Goal: Task Accomplishment & Management: Use online tool/utility

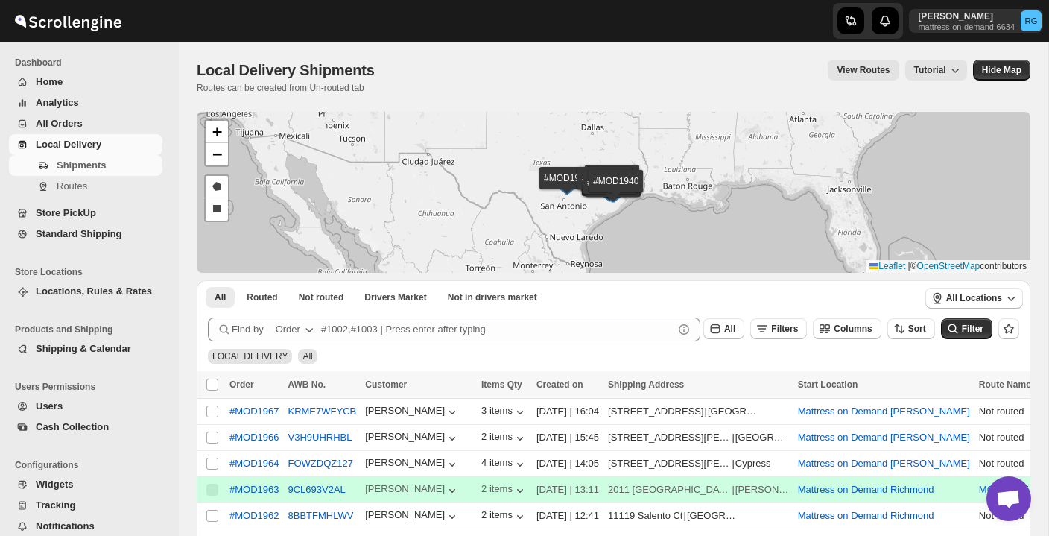
click at [92, 121] on span "All Orders" at bounding box center [98, 123] width 124 height 15
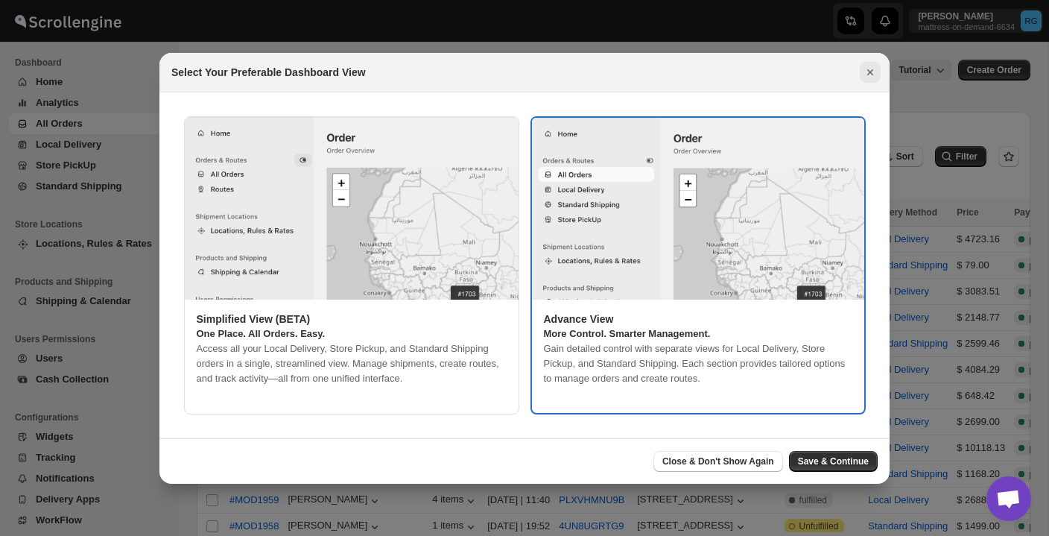
click at [871, 71] on icon "Close" at bounding box center [870, 72] width 6 height 6
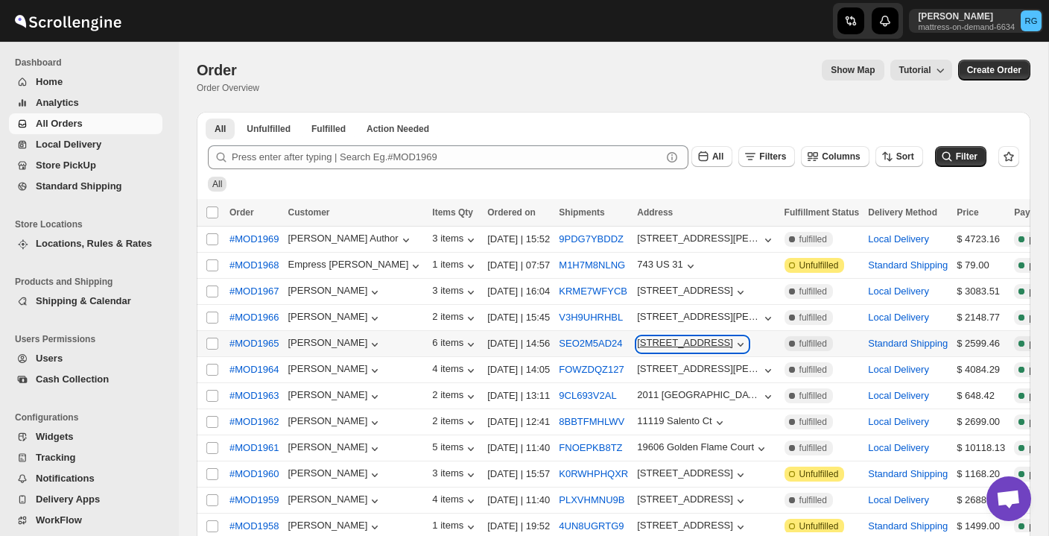
click at [748, 343] on icon "button" at bounding box center [740, 344] width 15 height 15
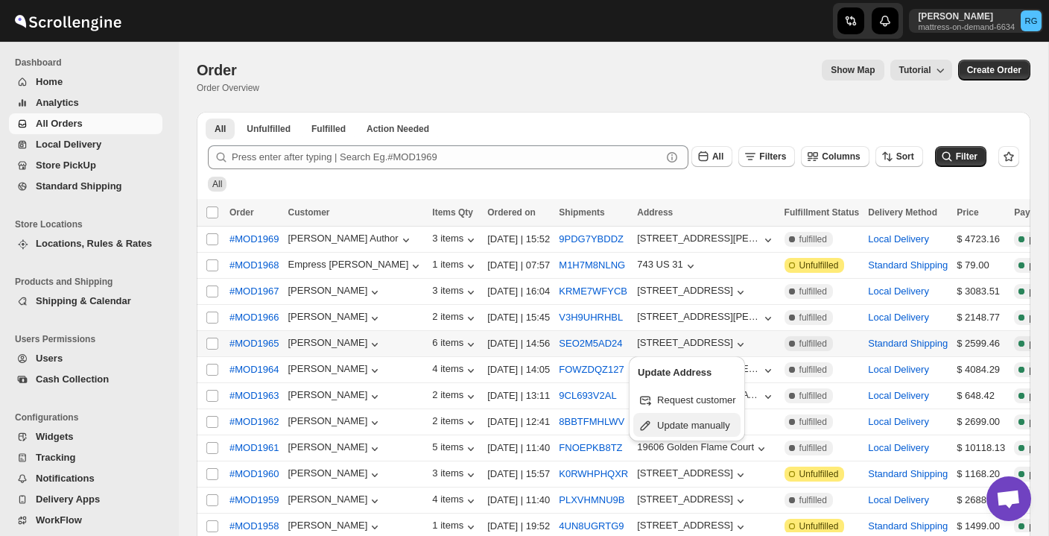
click at [720, 428] on span "Update manually" at bounding box center [693, 424] width 73 height 11
select select "US"
select select "[US_STATE]"
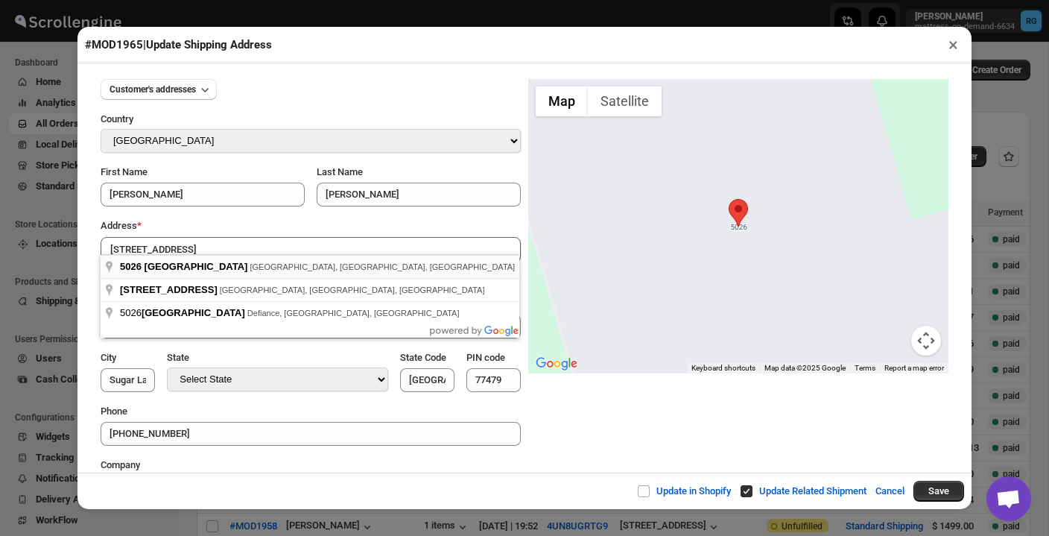
type input "[STREET_ADDRESS]"
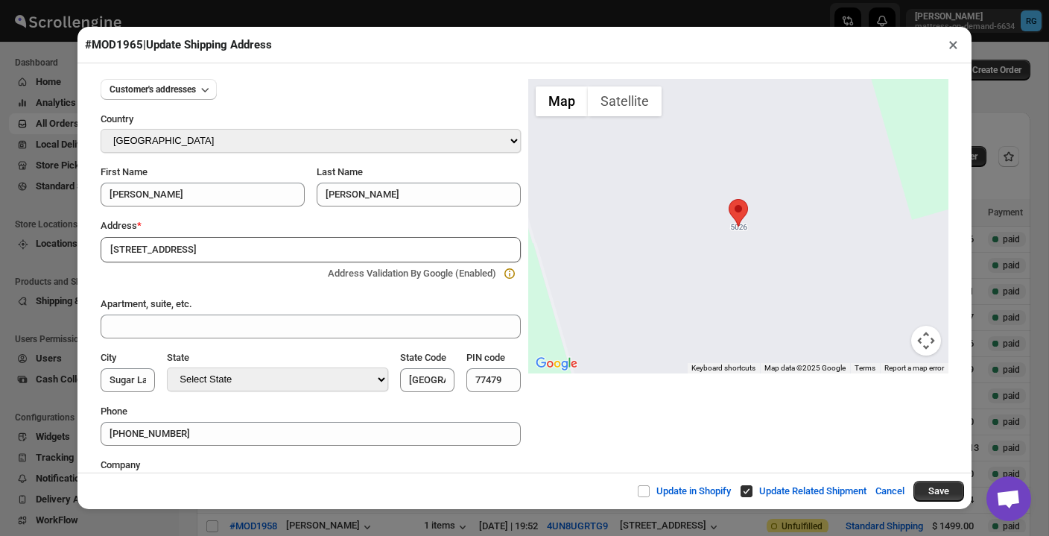
type input "[GEOGRAPHIC_DATA]"
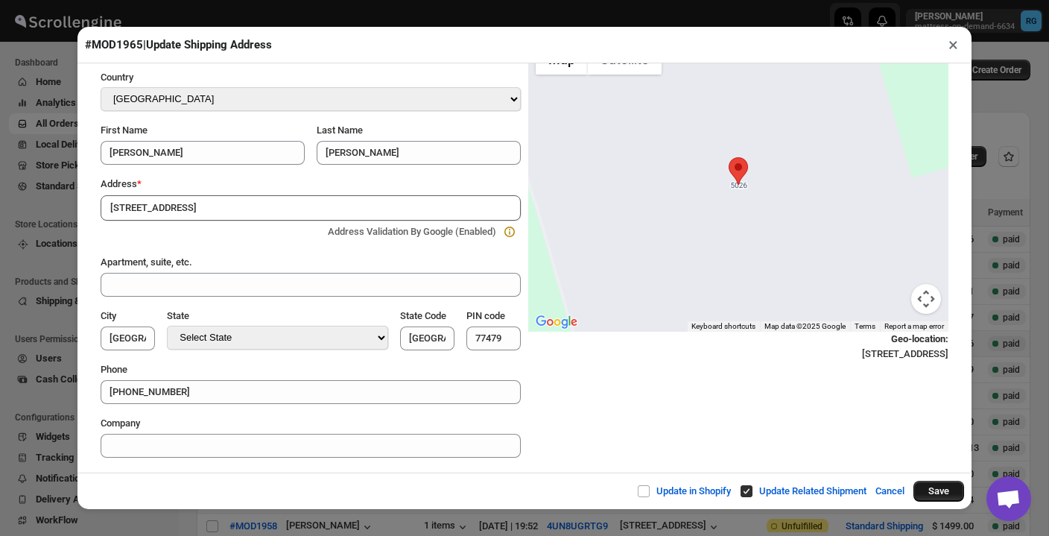
click at [927, 483] on button "Save" at bounding box center [938, 490] width 51 height 21
click at [644, 489] on input "Update in Shopify" at bounding box center [650, 491] width 12 height 12
checkbox input "true"
click at [950, 485] on button "Save" at bounding box center [938, 490] width 51 height 21
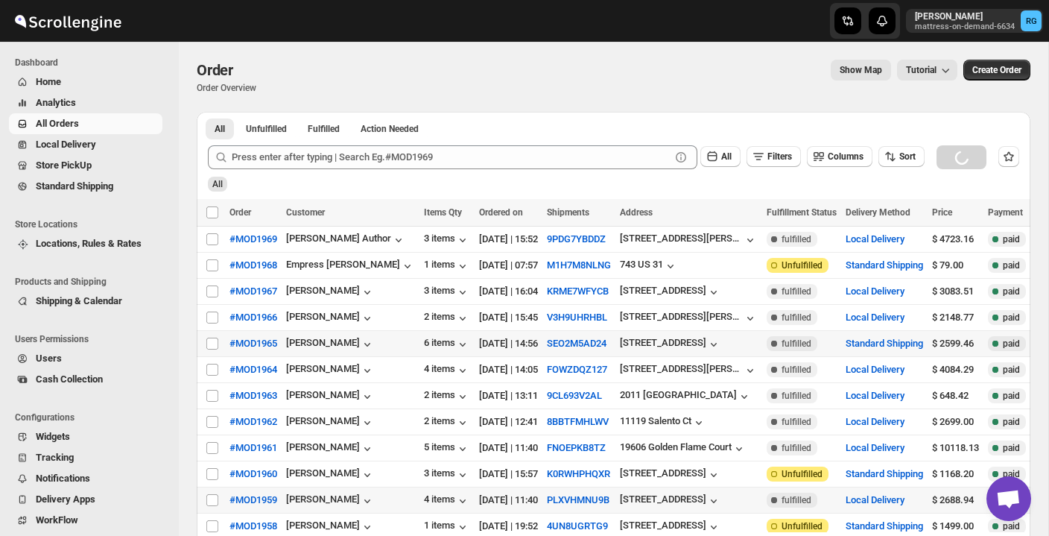
click at [945, 490] on td "$ 2688.94" at bounding box center [955, 500] width 56 height 26
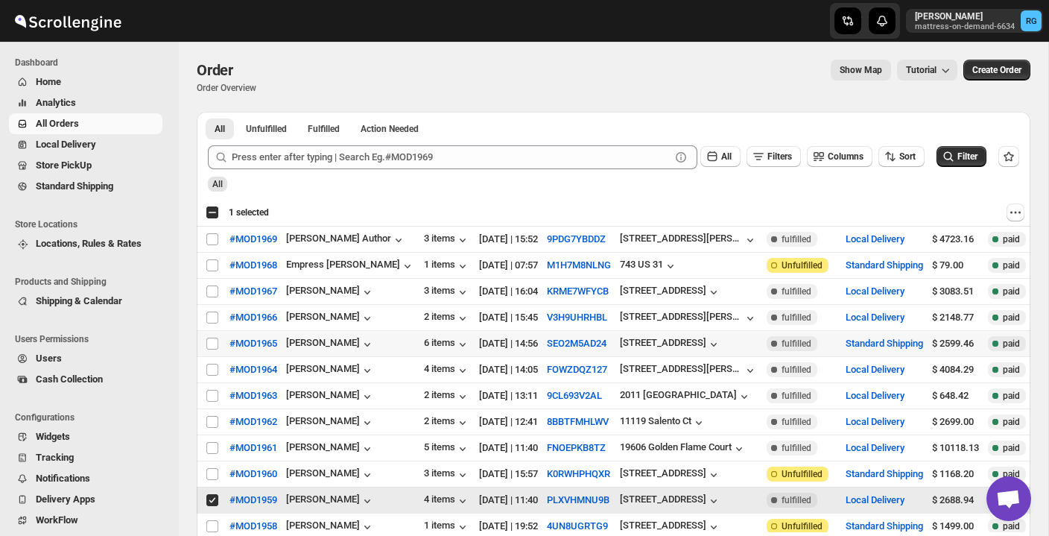
click at [210, 500] on input "Select order" at bounding box center [212, 500] width 12 height 12
checkbox input "false"
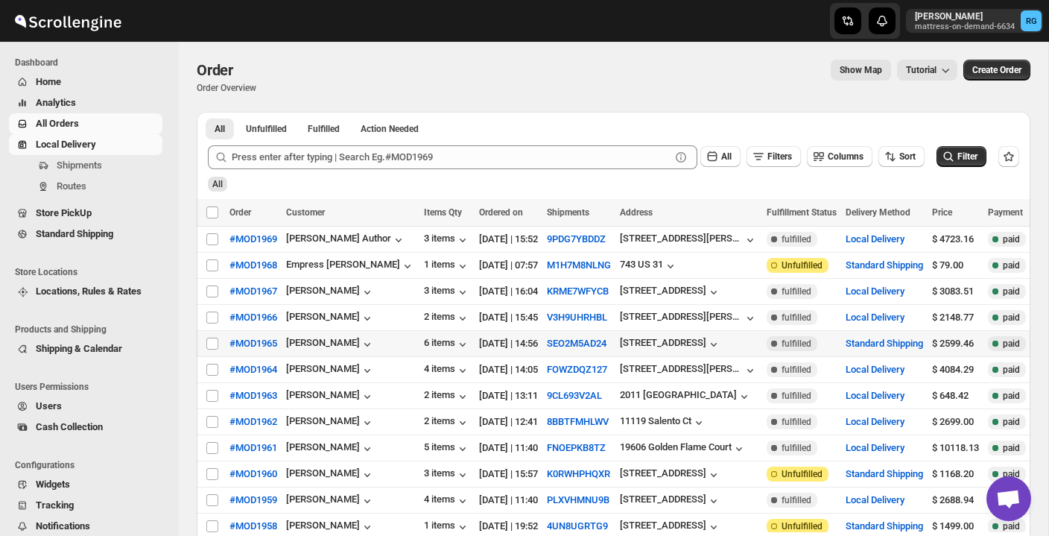
click at [124, 148] on span "Local Delivery" at bounding box center [98, 144] width 124 height 15
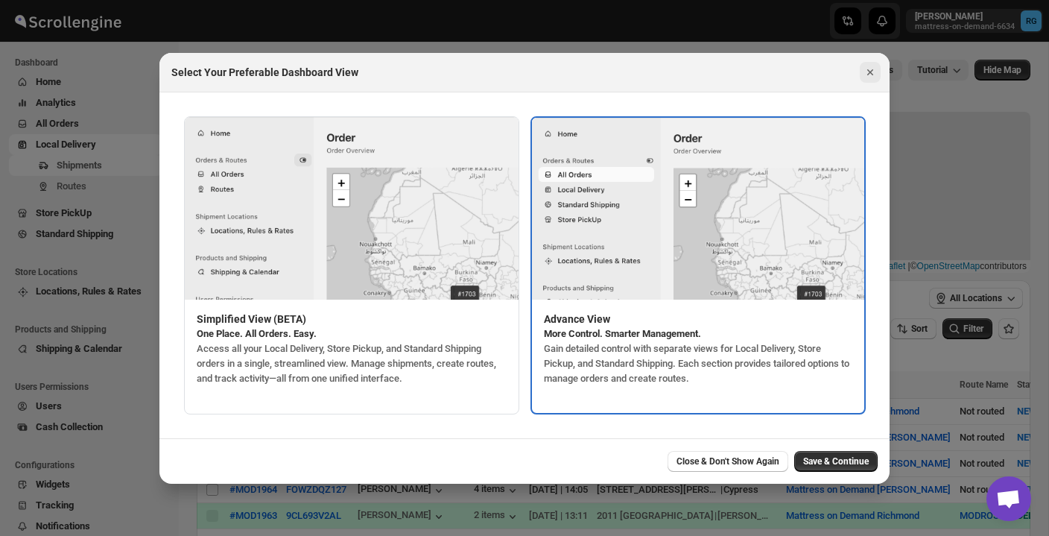
click at [868, 69] on icon "Close" at bounding box center [869, 72] width 15 height 15
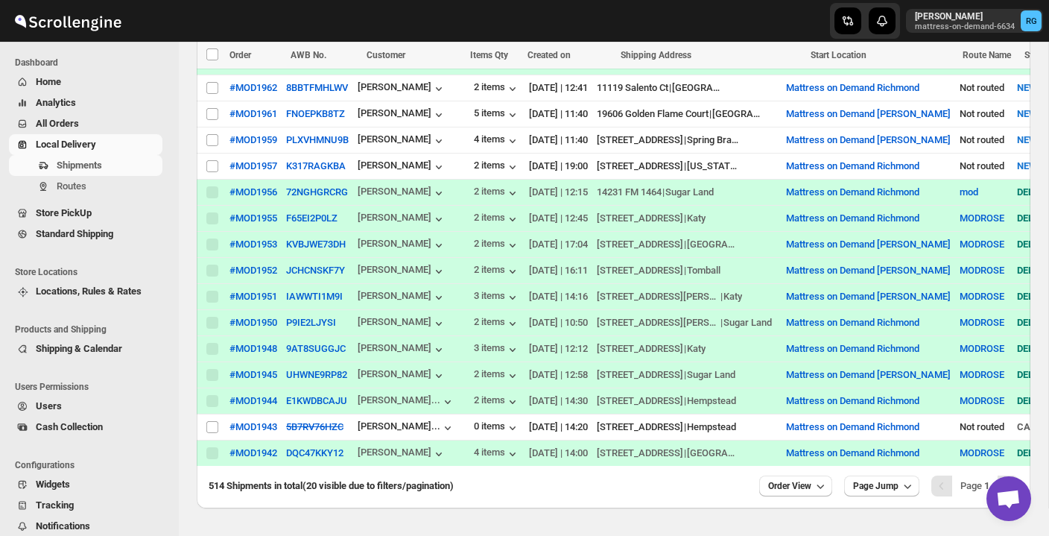
scroll to position [469, 0]
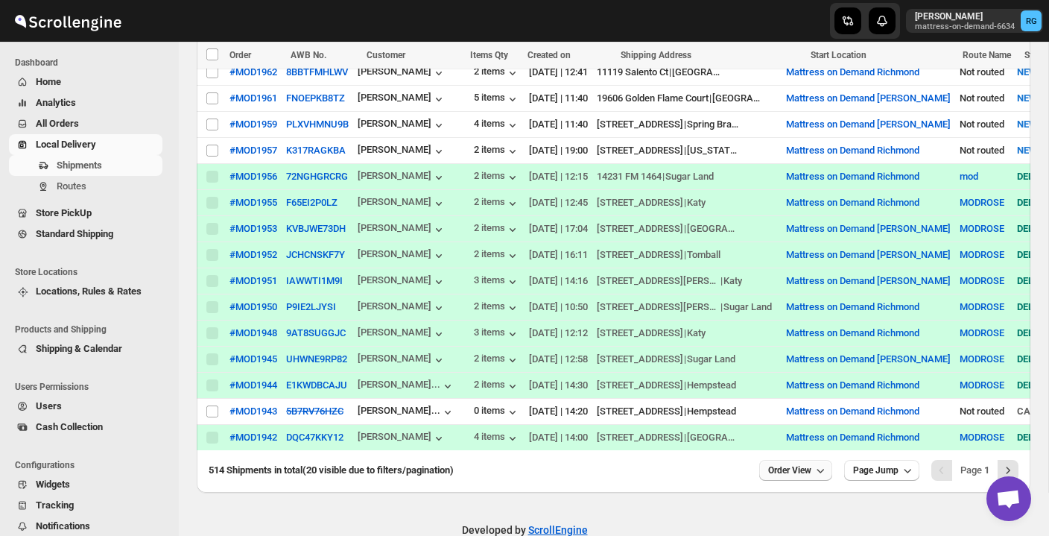
click at [821, 476] on icon "button" at bounding box center [820, 470] width 15 height 15
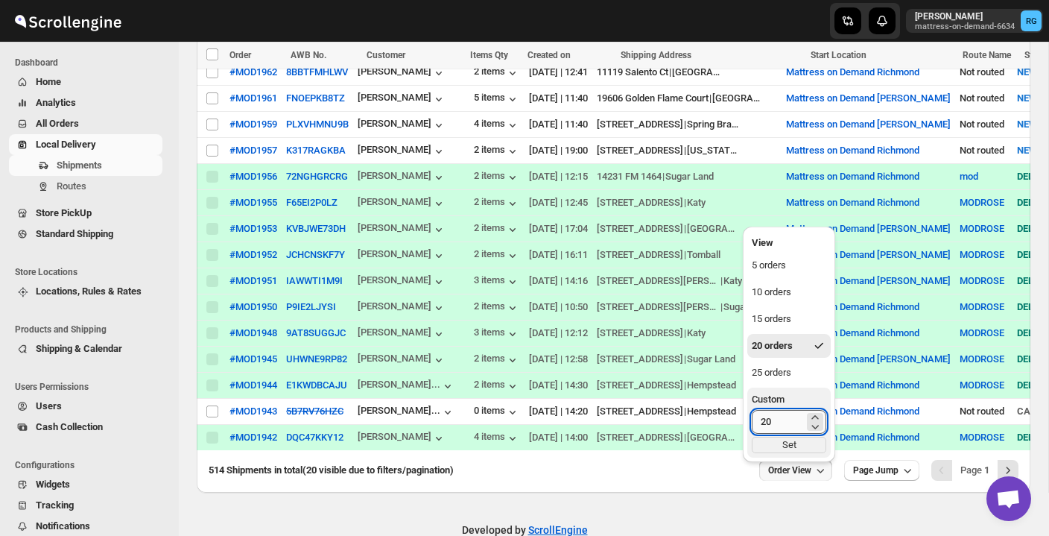
click at [797, 426] on input "20" at bounding box center [777, 422] width 52 height 24
type input "2"
type input "40"
click at [801, 448] on div "Set" at bounding box center [788, 444] width 74 height 16
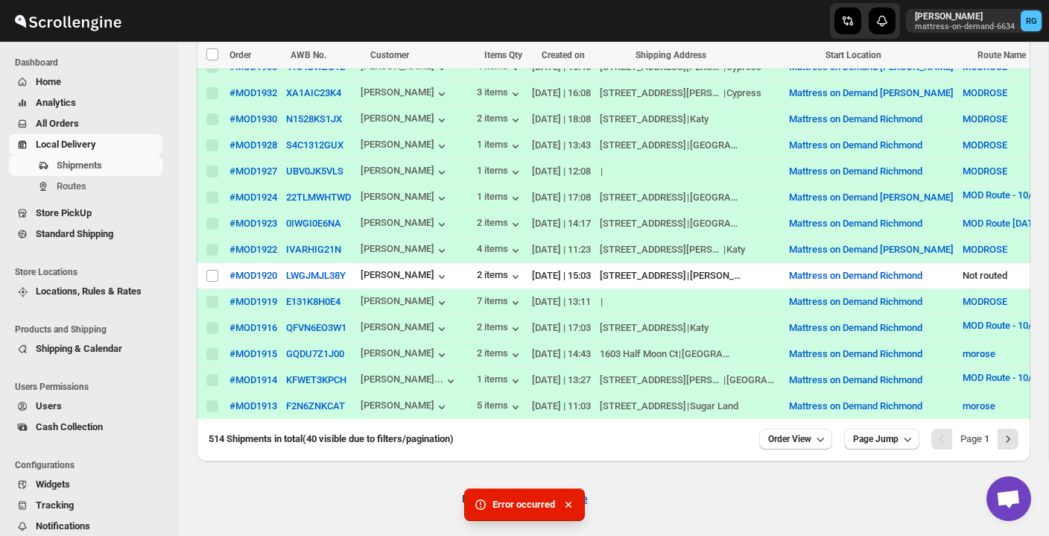
scroll to position [1028, 0]
click at [1007, 438] on icon "Next" at bounding box center [1007, 438] width 15 height 15
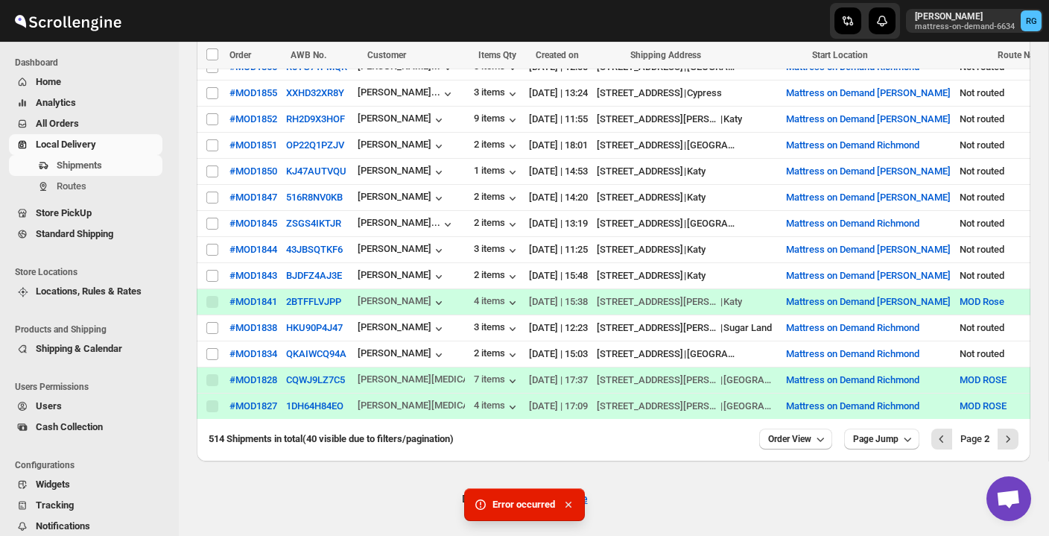
click at [570, 505] on icon "button" at bounding box center [568, 504] width 6 height 6
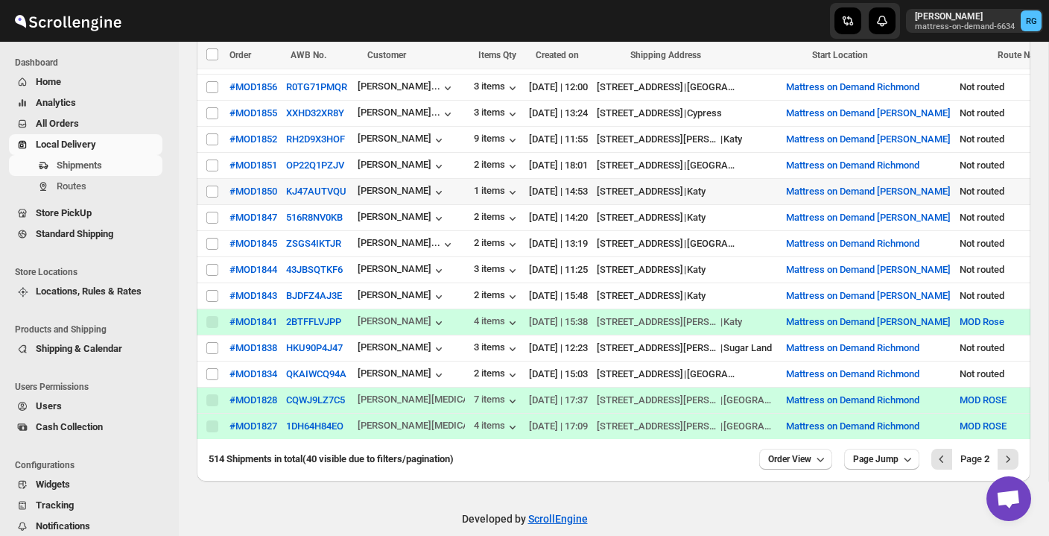
scroll to position [1002, 0]
click at [77, 128] on span "All Orders" at bounding box center [57, 123] width 43 height 11
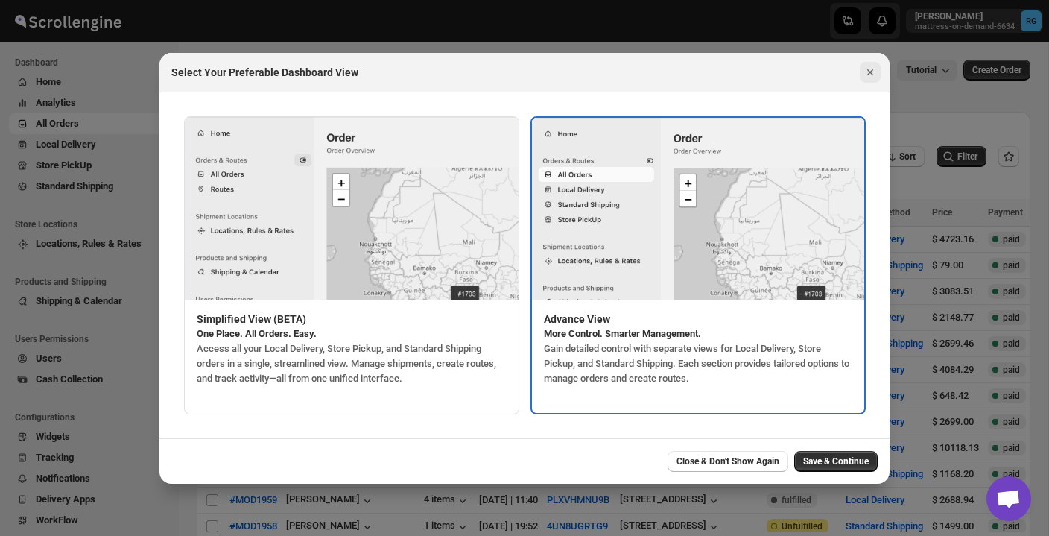
click at [869, 66] on icon "Close" at bounding box center [869, 72] width 15 height 15
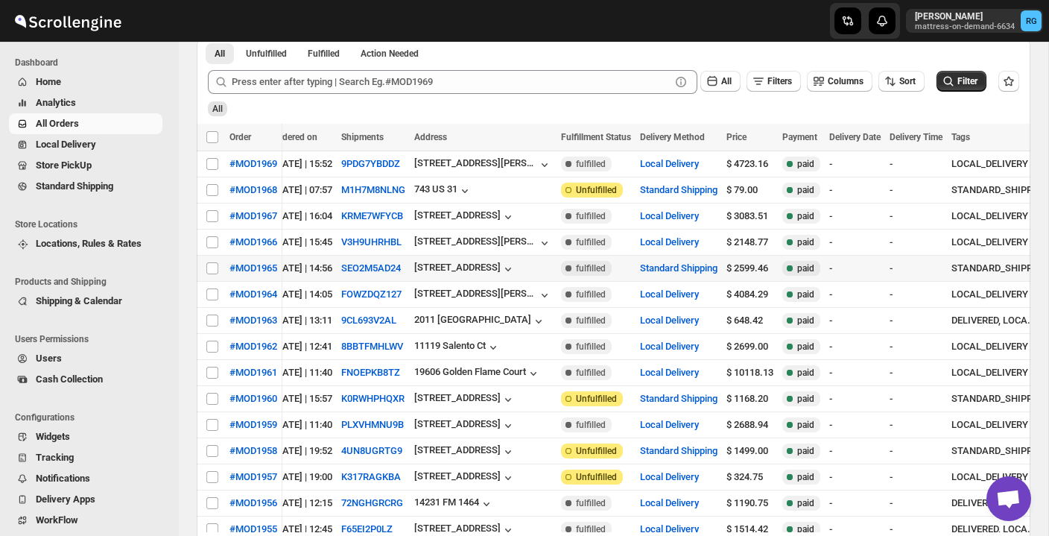
scroll to position [0, 259]
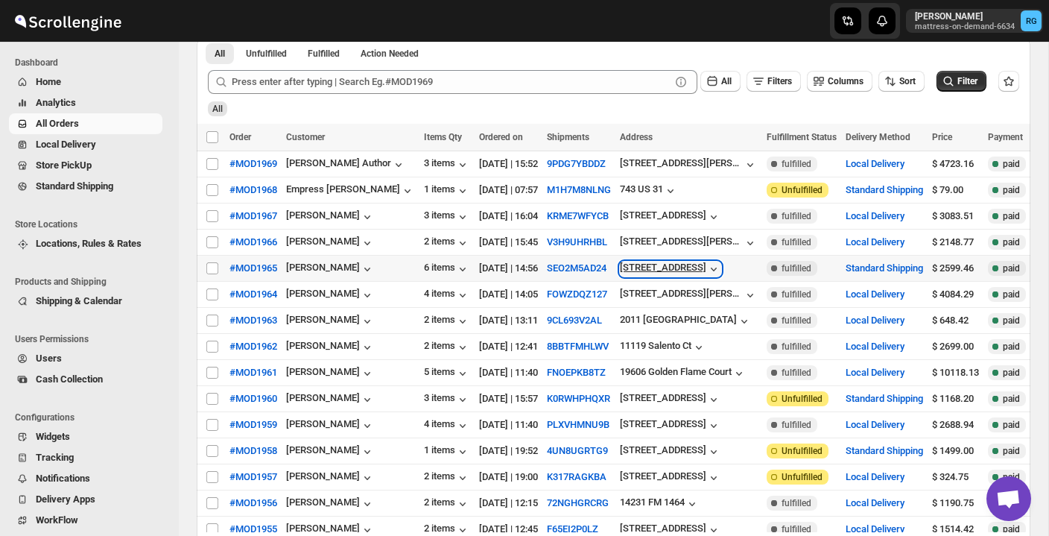
click at [721, 269] on icon "button" at bounding box center [713, 268] width 15 height 15
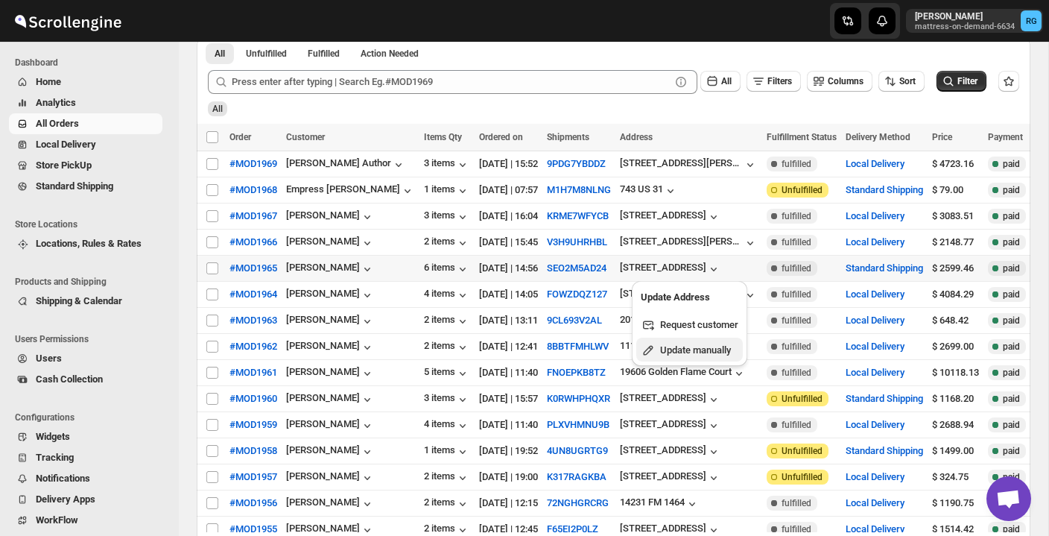
click at [704, 346] on span "Update manually" at bounding box center [695, 349] width 71 height 11
select select "US"
select select "[US_STATE]"
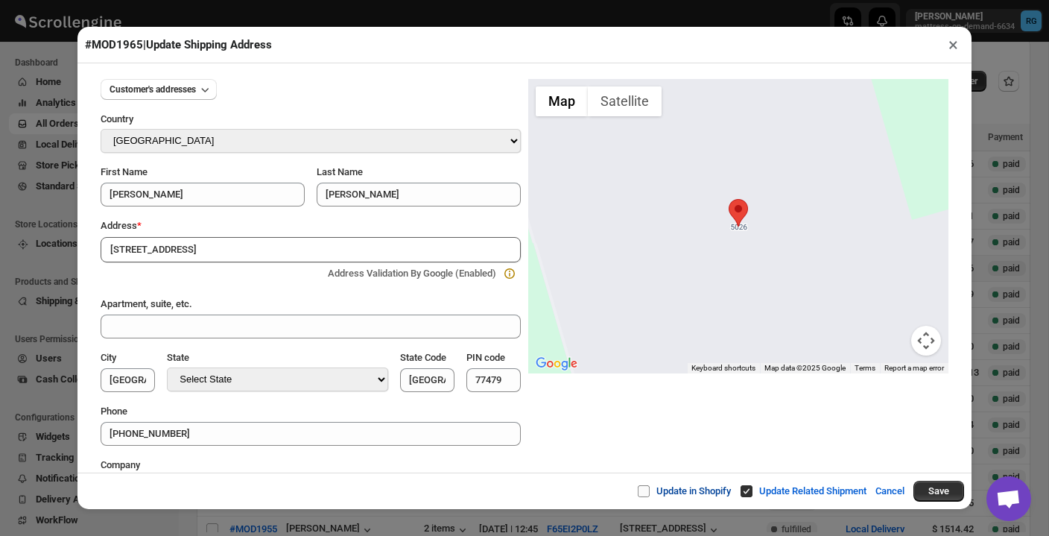
click at [644, 488] on input "Update in Shopify" at bounding box center [650, 491] width 12 height 12
click at [658, 489] on span "Update in Shopify" at bounding box center [693, 490] width 74 height 11
click at [655, 489] on input "Update in Shopify" at bounding box center [650, 491] width 12 height 12
click at [658, 489] on span "Update in Shopify" at bounding box center [693, 490] width 74 height 11
click at [655, 489] on input "Update in Shopify" at bounding box center [650, 491] width 12 height 12
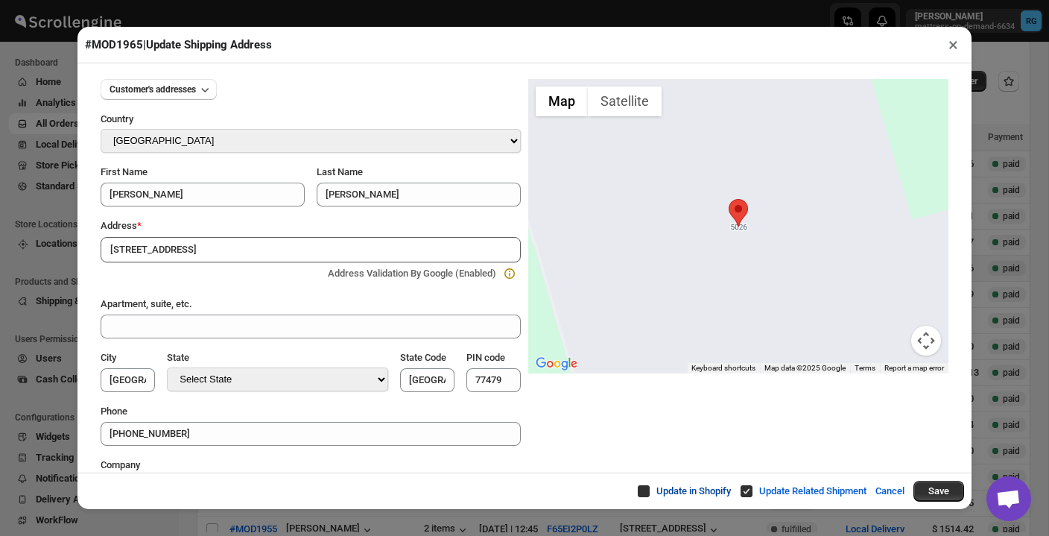
checkbox input "true"
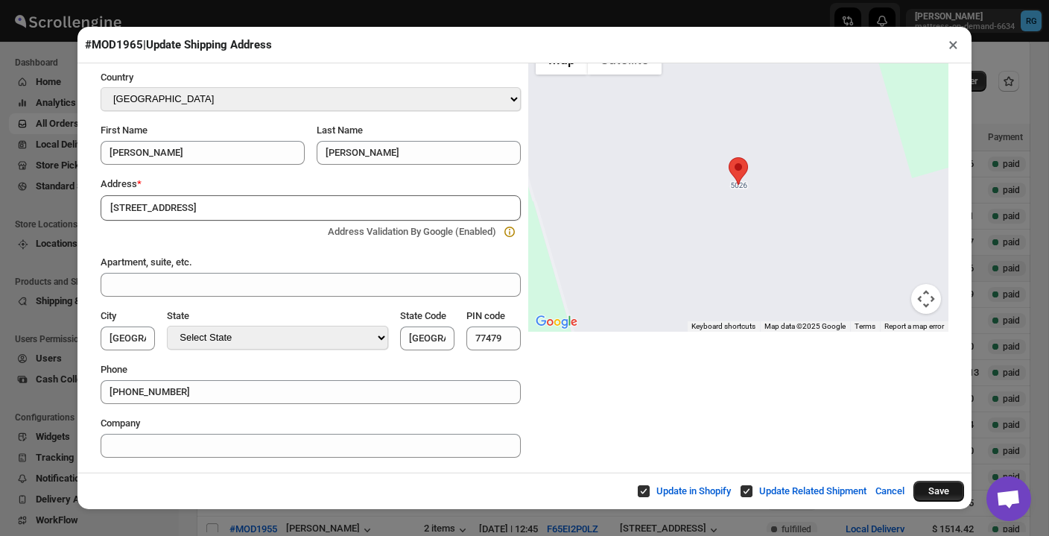
click at [938, 487] on button "Save" at bounding box center [938, 490] width 51 height 21
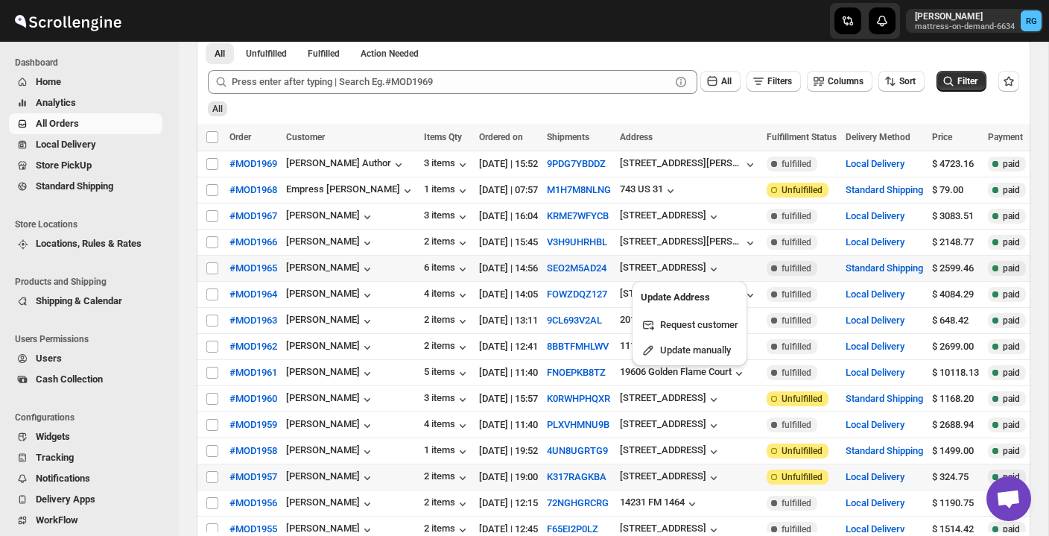
drag, startPoint x: 938, startPoint y: 487, endPoint x: 930, endPoint y: 480, distance: 11.2
click at [927, 480] on td "Local Delivery" at bounding box center [884, 477] width 86 height 26
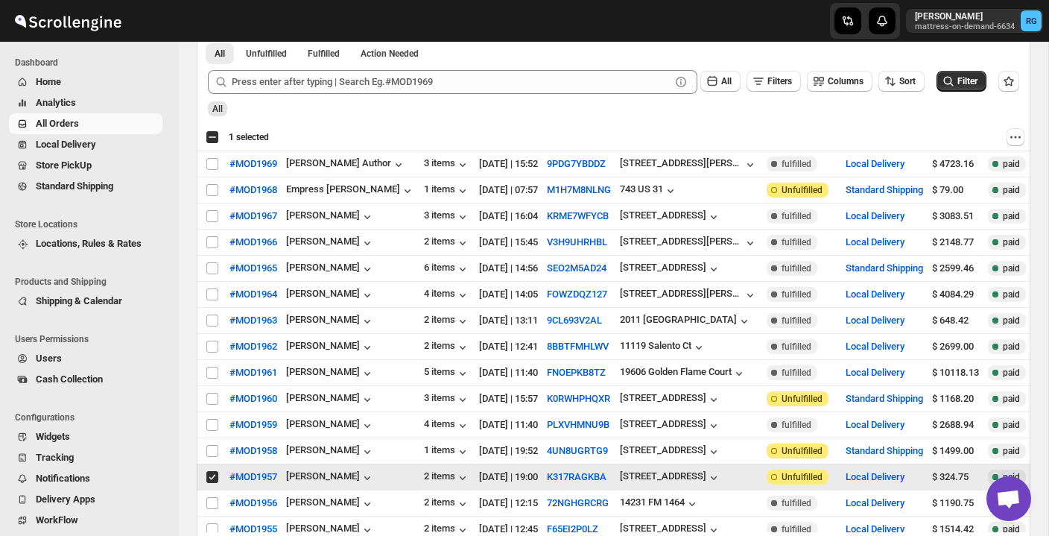
click at [215, 474] on input "Select order" at bounding box center [212, 477] width 12 height 12
checkbox input "false"
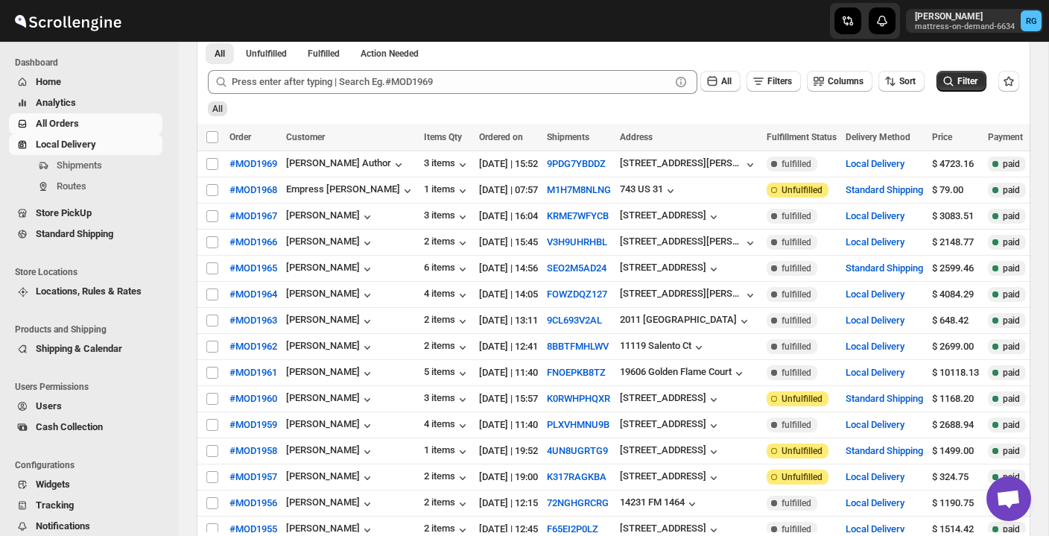
click at [96, 144] on span "Local Delivery" at bounding box center [66, 144] width 60 height 11
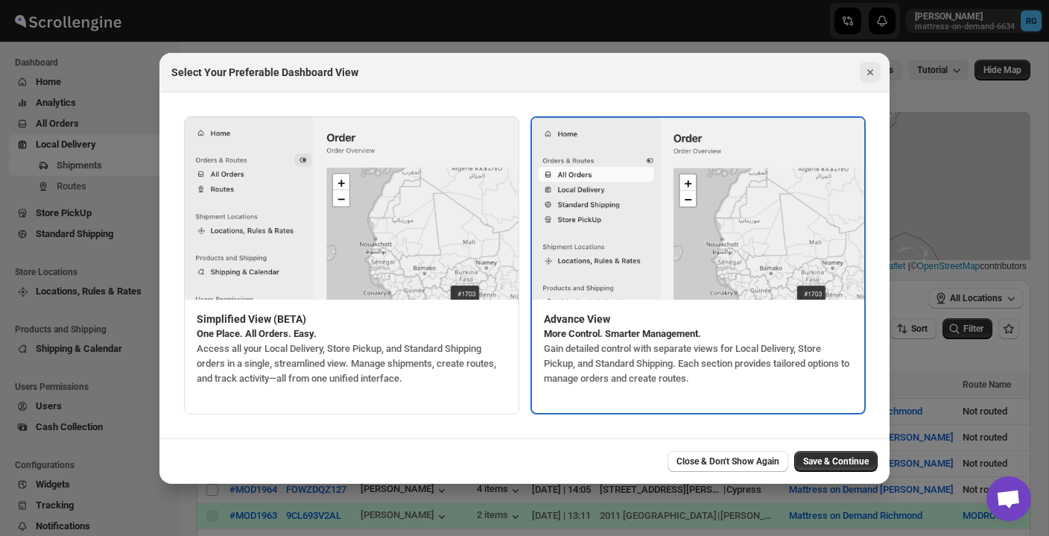
click at [865, 74] on icon "Close" at bounding box center [869, 72] width 15 height 15
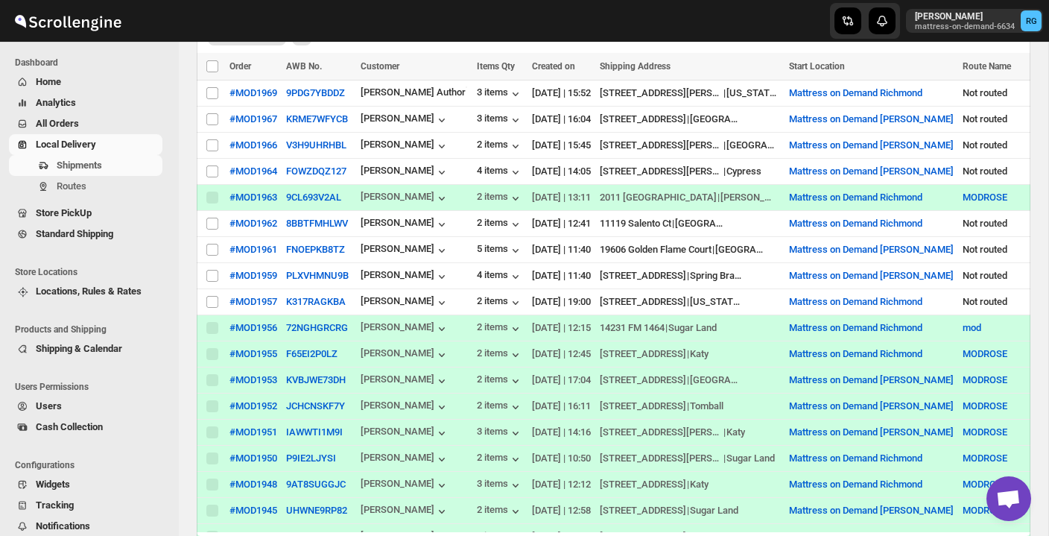
scroll to position [320, 0]
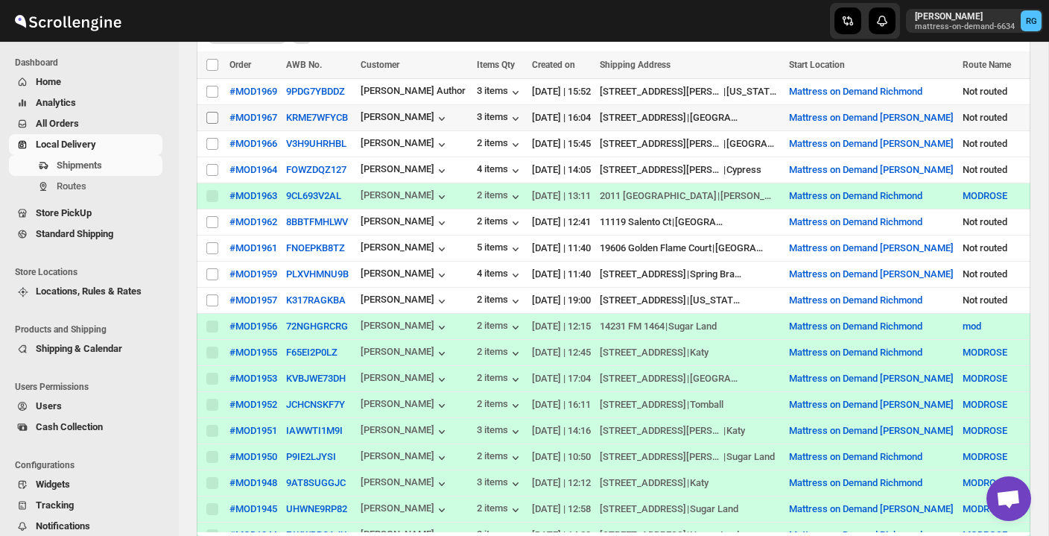
click at [213, 115] on input "Select shipment" at bounding box center [212, 118] width 12 height 12
checkbox input "true"
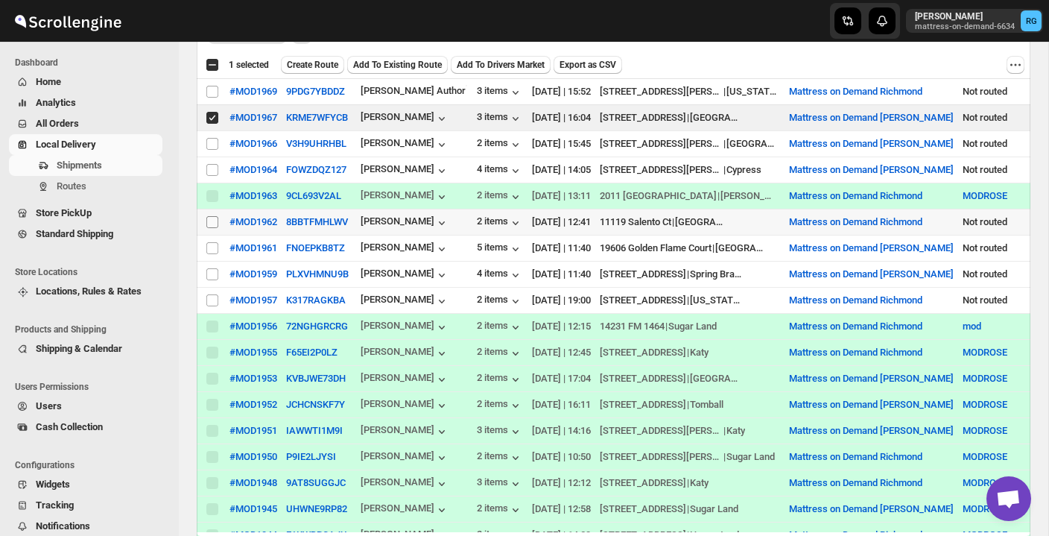
click at [212, 220] on input "Select shipment" at bounding box center [212, 222] width 12 height 12
checkbox input "true"
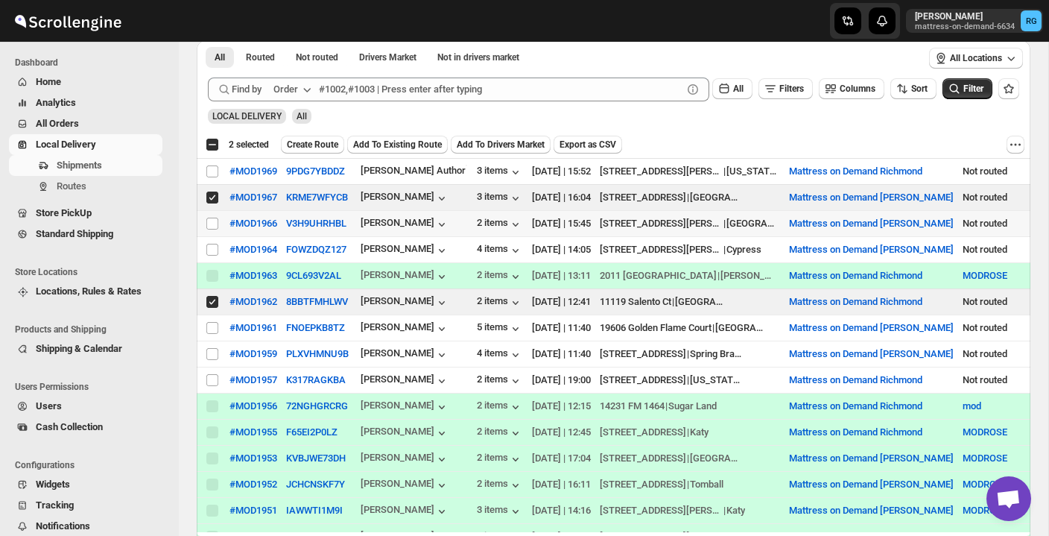
scroll to position [238, 0]
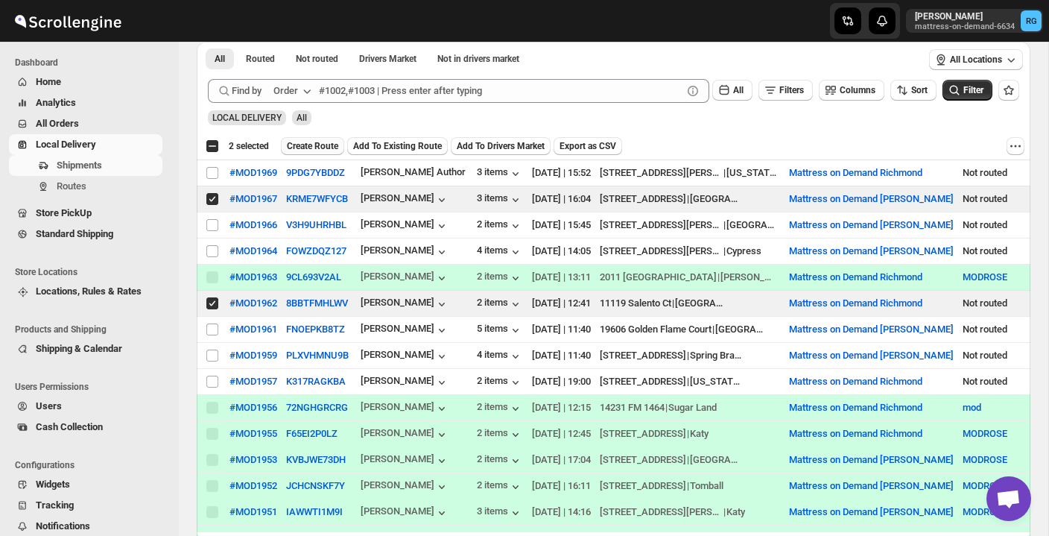
click at [320, 145] on span "Create Route" at bounding box center [312, 146] width 51 height 12
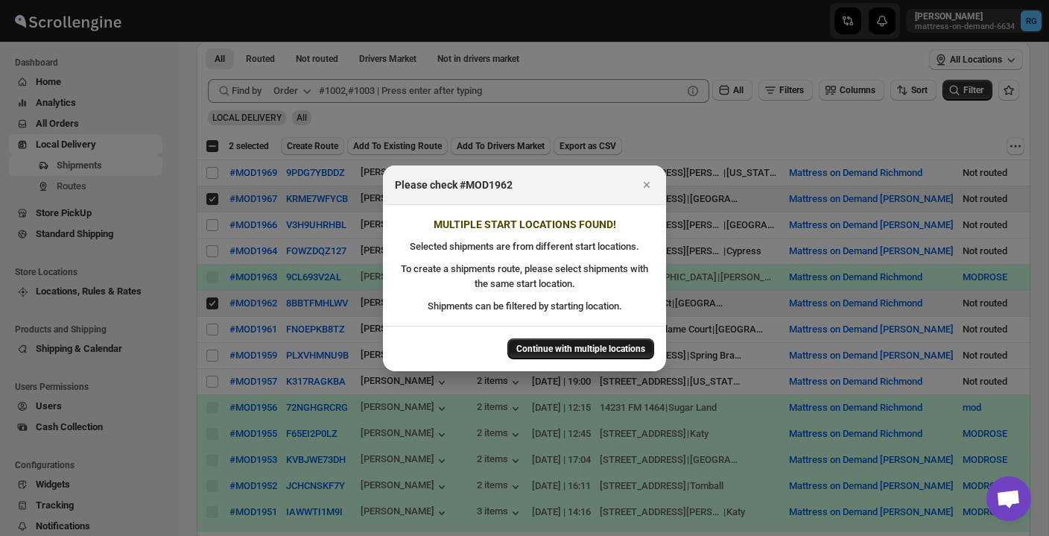
click at [599, 346] on span "Continue with multiple locations" at bounding box center [580, 349] width 129 height 12
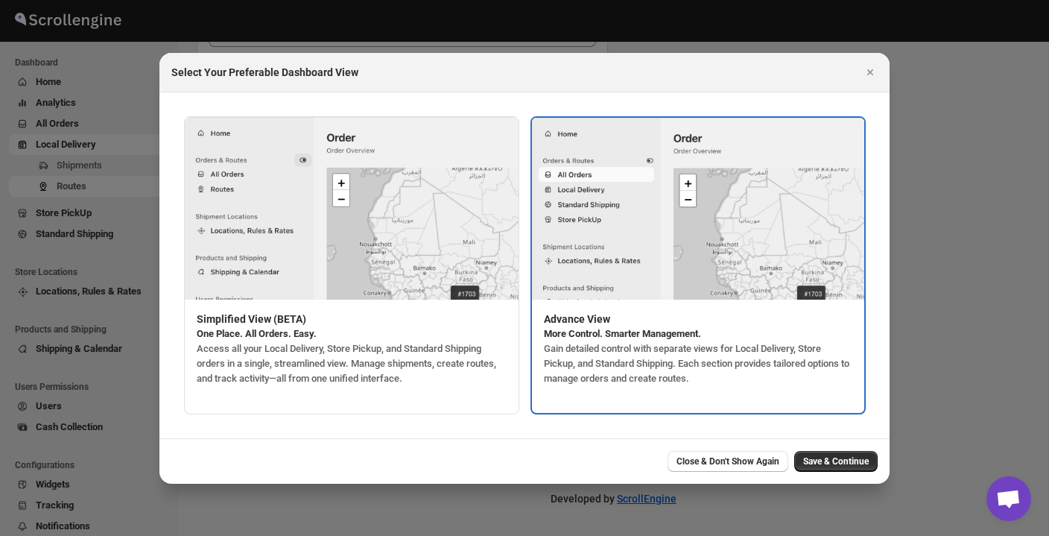
scroll to position [136, 0]
type input "Mattress on Demand [PERSON_NAME]"
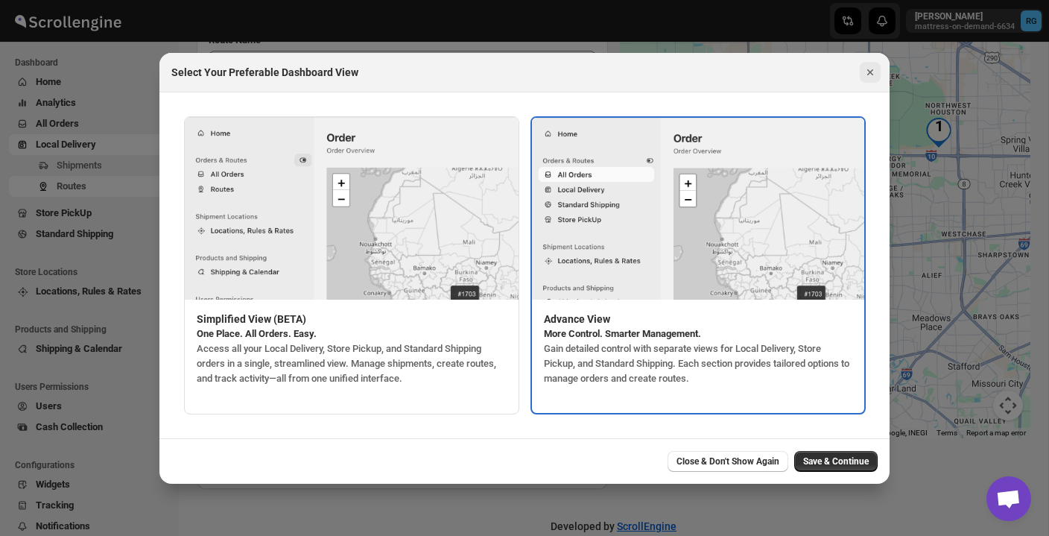
click at [870, 75] on icon "Close" at bounding box center [869, 72] width 15 height 15
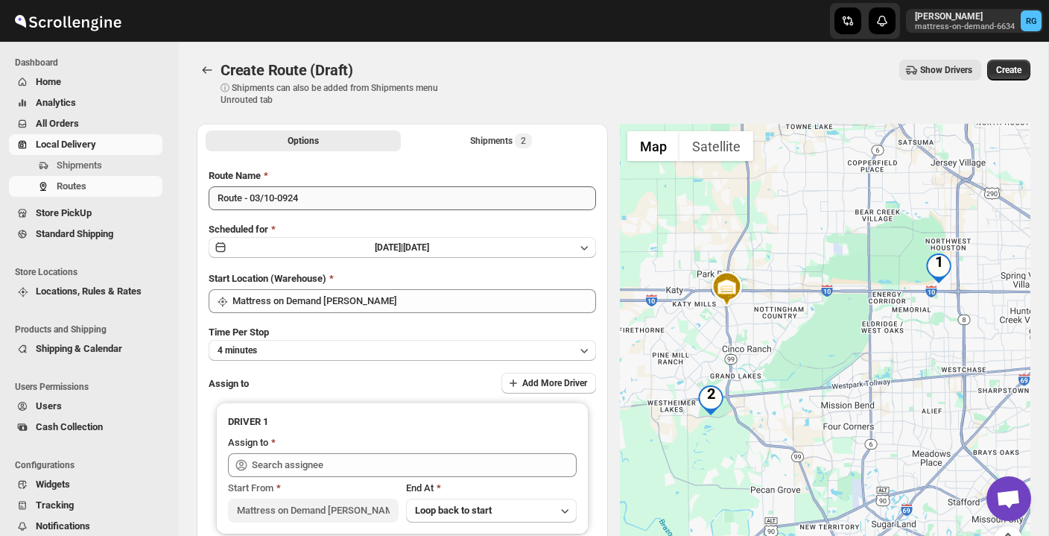
scroll to position [0, 0]
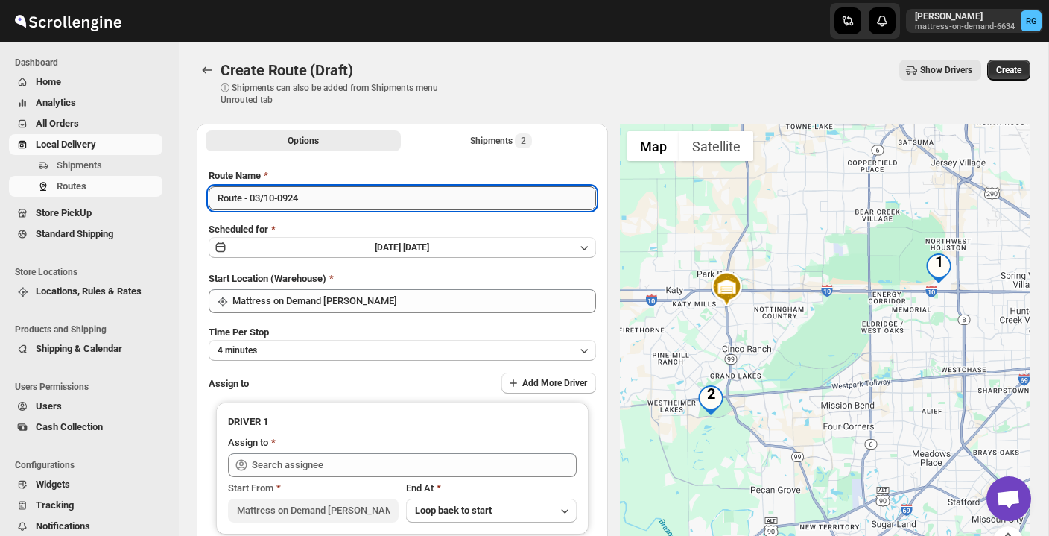
click at [337, 198] on input "Route - 03/10-0924" at bounding box center [402, 198] width 387 height 24
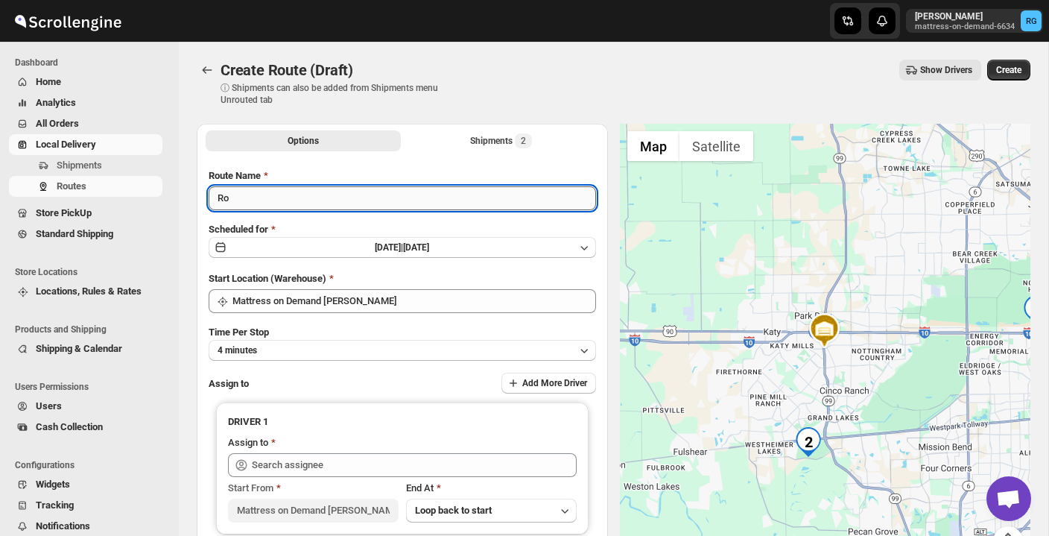
type input "R"
type input "MODROSE"
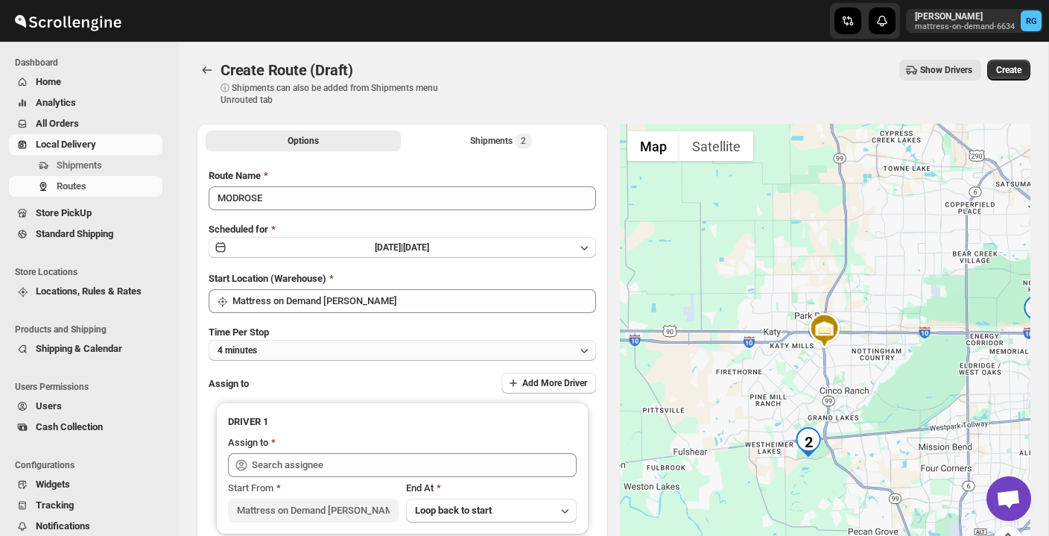
click at [346, 354] on button "4 minutes" at bounding box center [402, 350] width 387 height 21
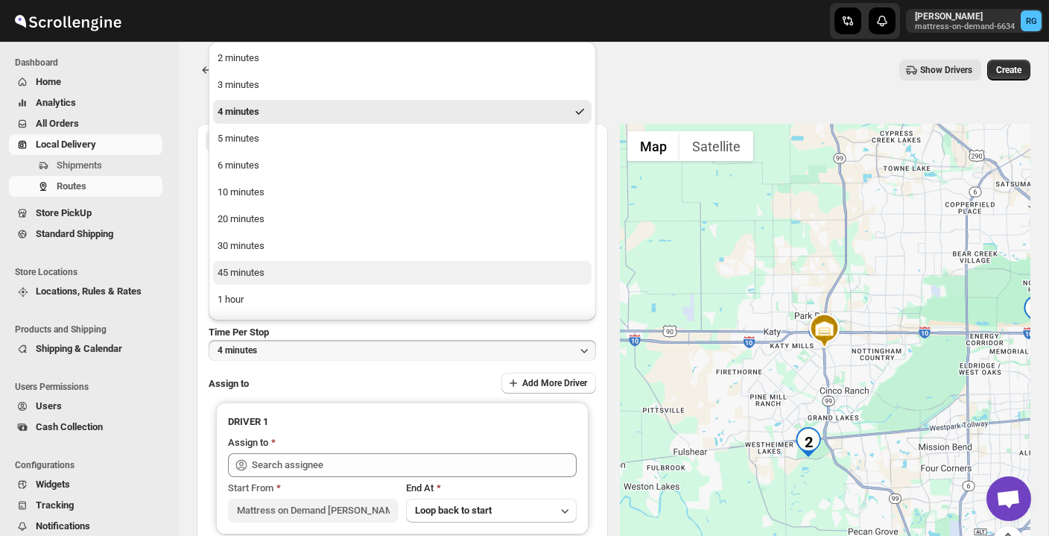
click at [305, 276] on button "45 minutes" at bounding box center [402, 273] width 378 height 24
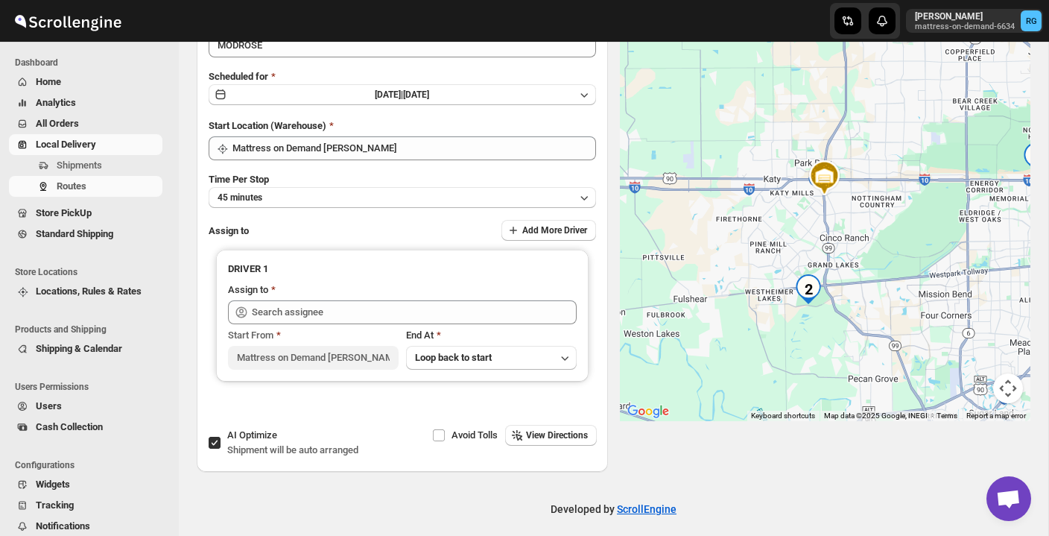
scroll to position [153, 0]
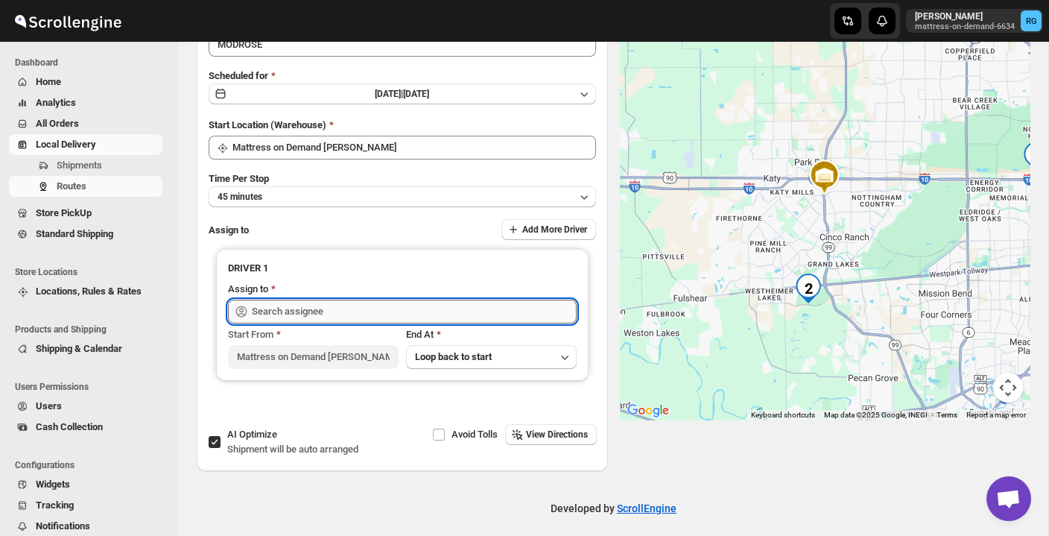
click at [355, 306] on input "text" at bounding box center [414, 311] width 325 height 24
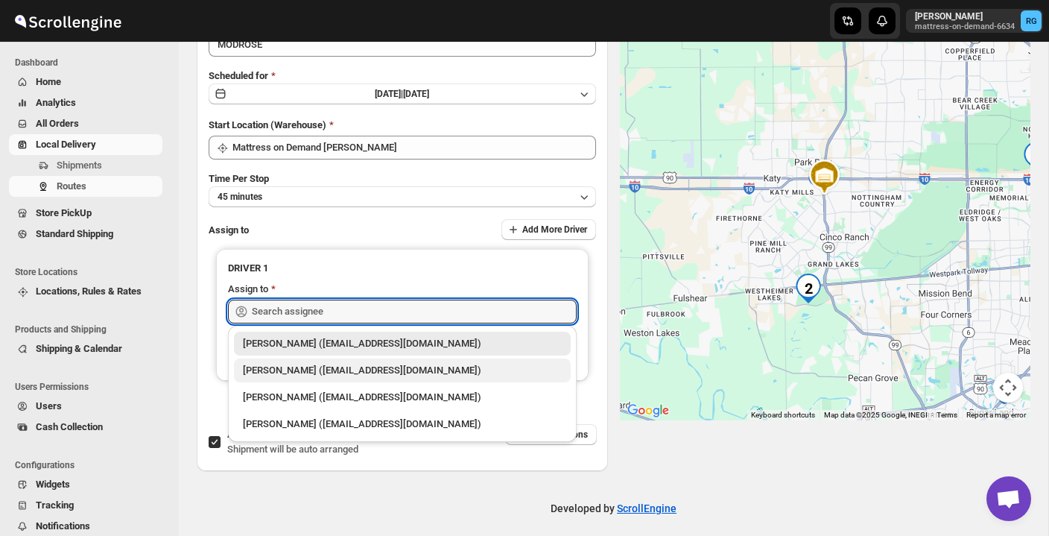
click at [349, 373] on div "[PERSON_NAME] ([EMAIL_ADDRESS][DOMAIN_NAME])" at bounding box center [402, 370] width 319 height 15
type input "[PERSON_NAME] ([EMAIL_ADDRESS][DOMAIN_NAME])"
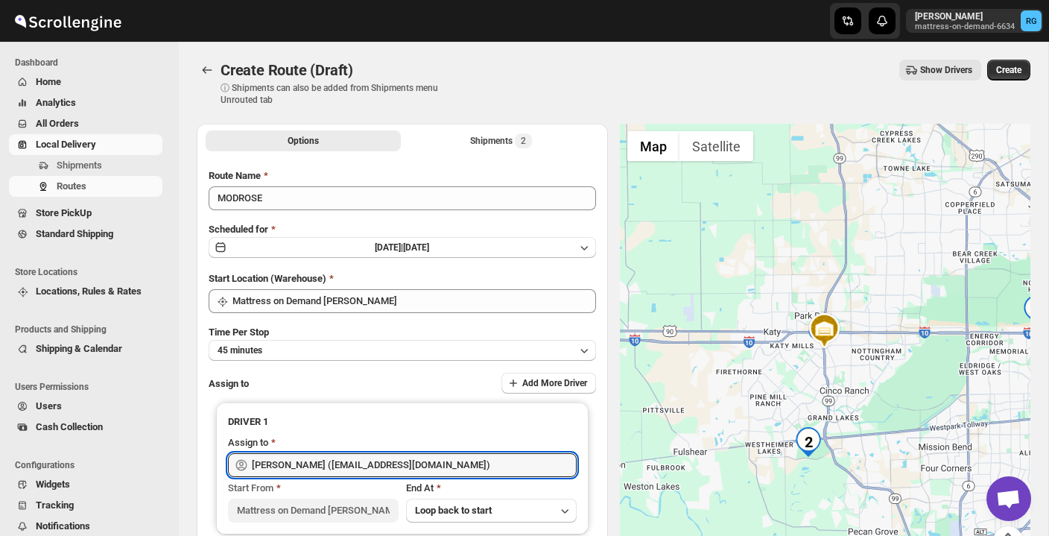
scroll to position [0, 0]
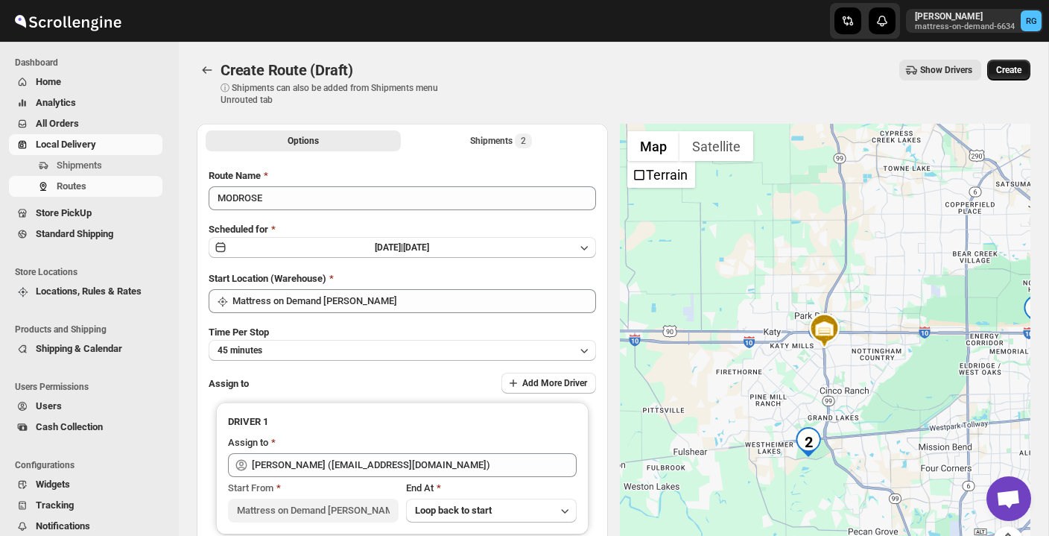
click at [1014, 72] on span "Create" at bounding box center [1008, 70] width 25 height 12
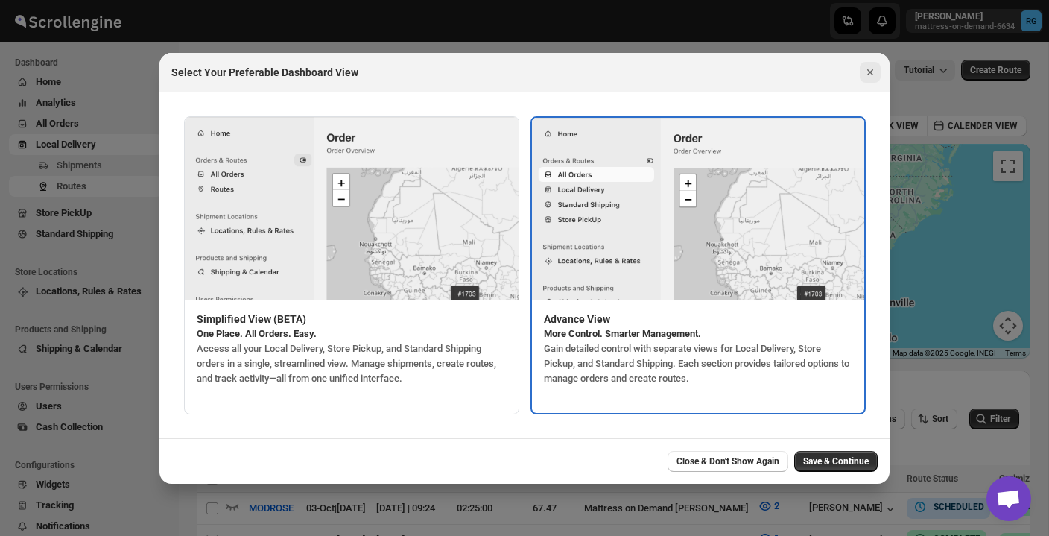
click at [873, 72] on icon "Close" at bounding box center [869, 72] width 15 height 15
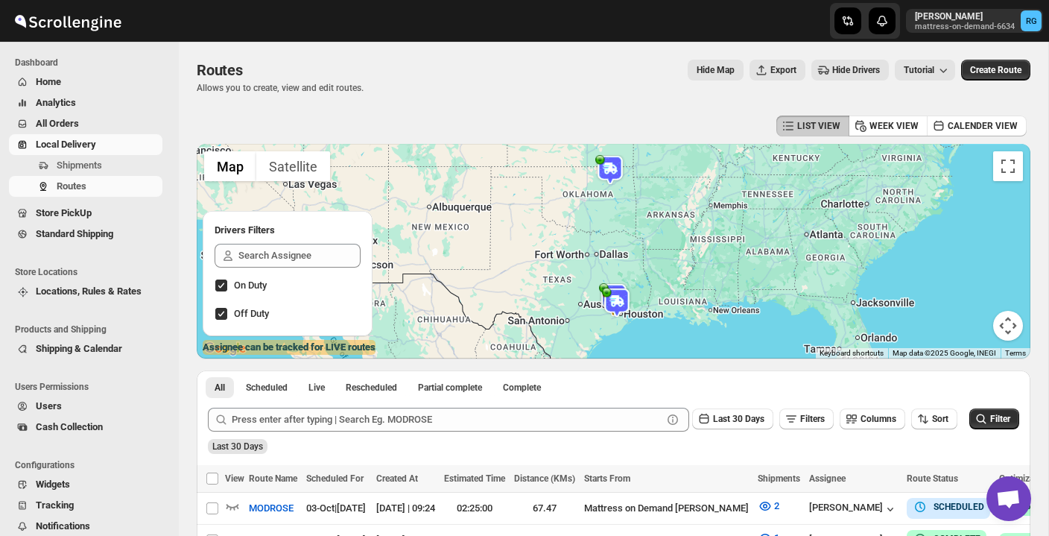
click at [71, 81] on span "Home" at bounding box center [98, 81] width 124 height 15
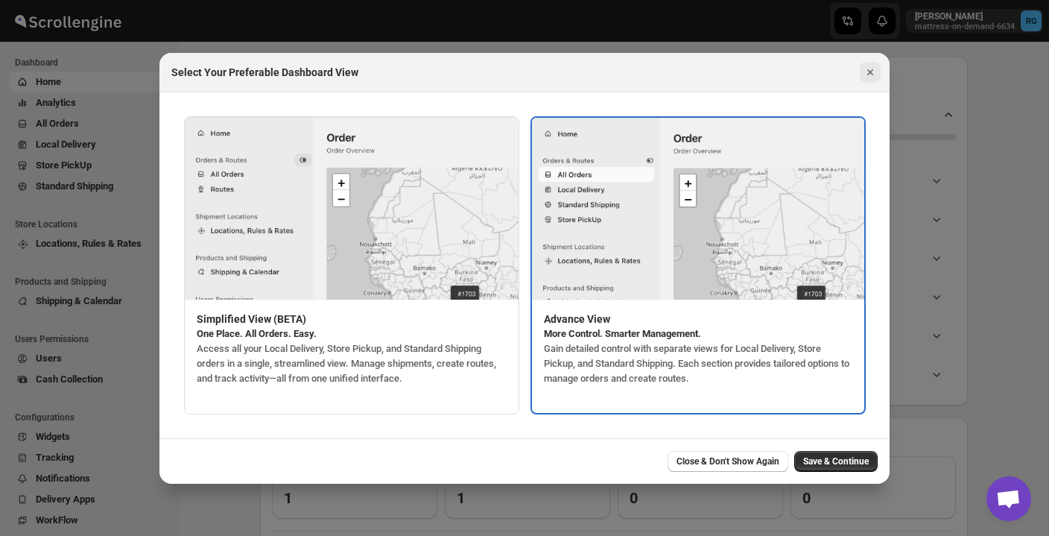
click at [874, 70] on icon "Close" at bounding box center [869, 72] width 15 height 15
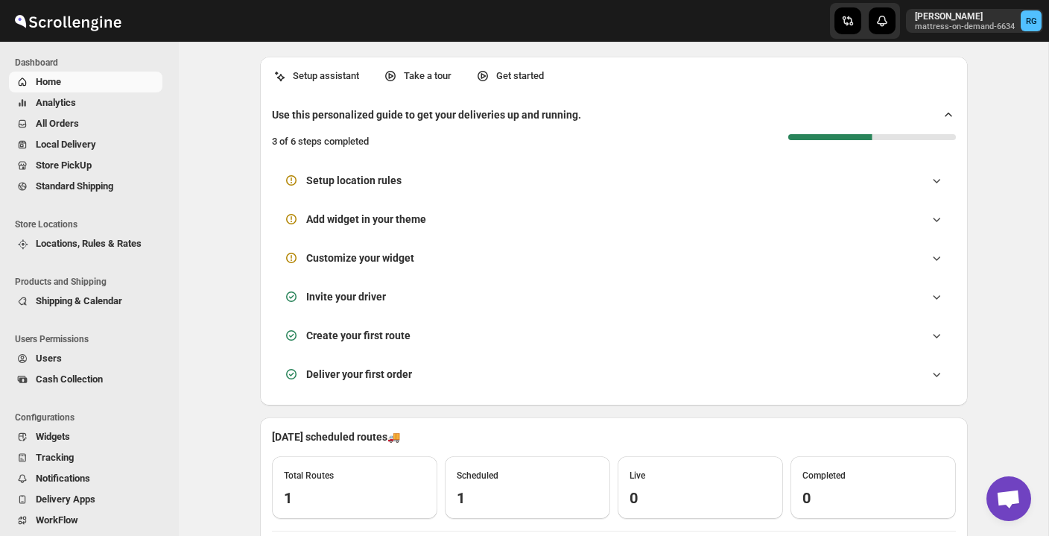
click at [80, 116] on span "All Orders" at bounding box center [98, 123] width 124 height 15
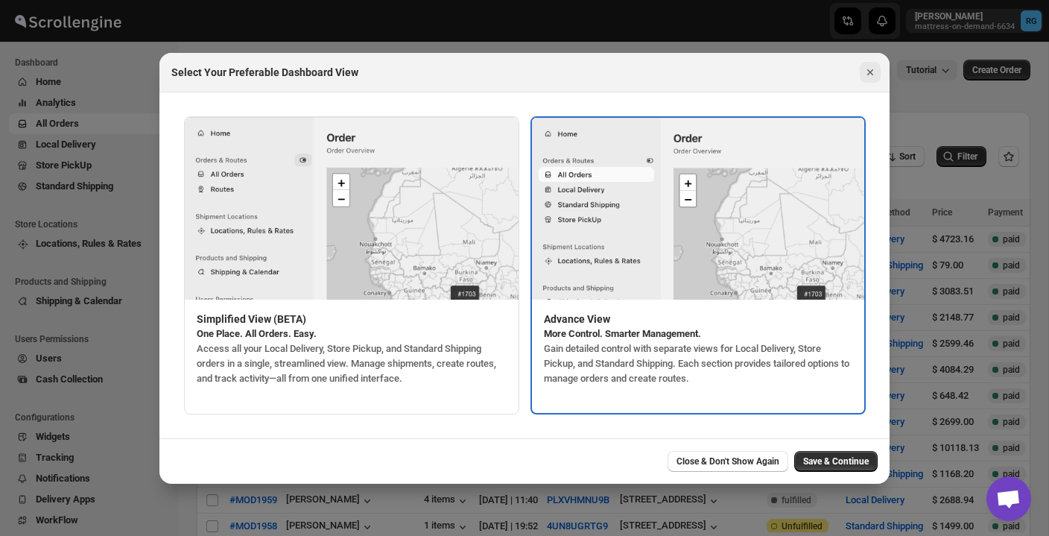
click at [871, 69] on icon "Close" at bounding box center [869, 72] width 15 height 15
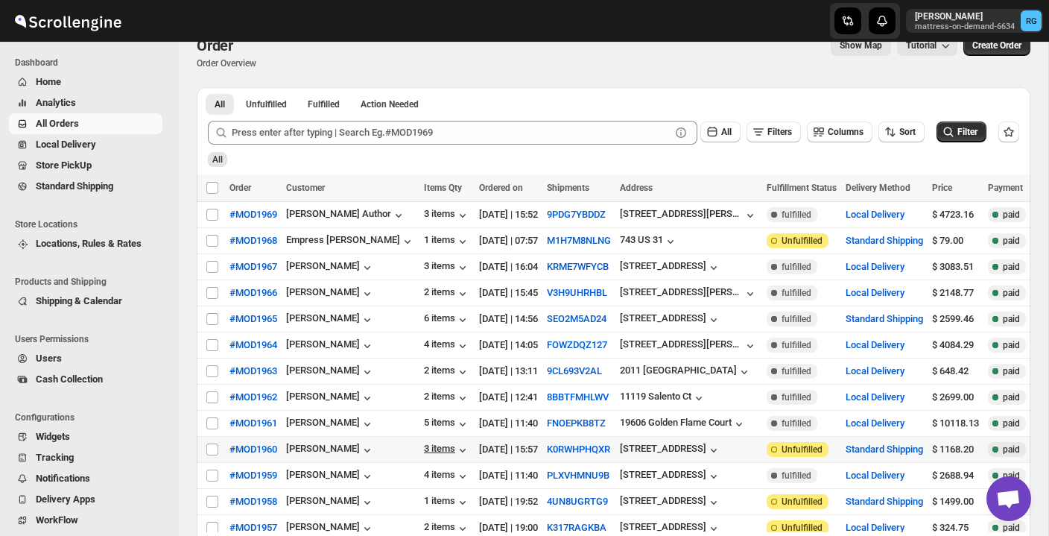
scroll to position [20, 0]
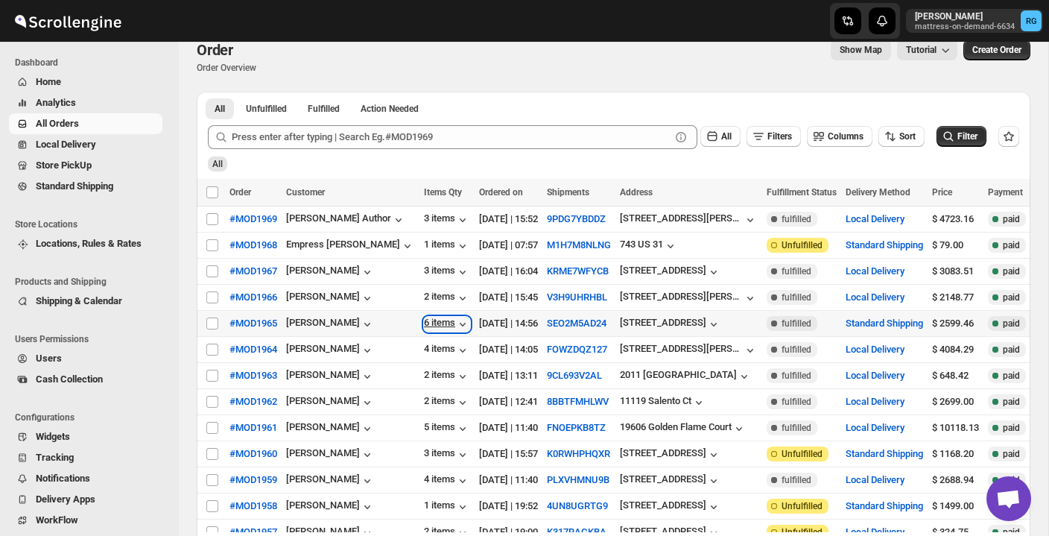
click at [455, 328] on icon "button" at bounding box center [462, 324] width 15 height 15
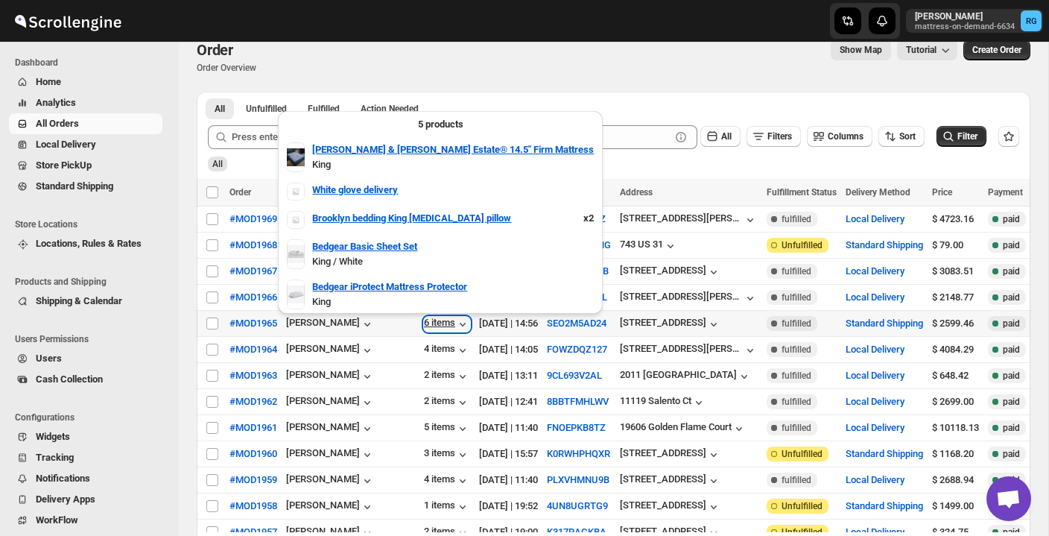
click at [455, 328] on icon "button" at bounding box center [462, 324] width 15 height 15
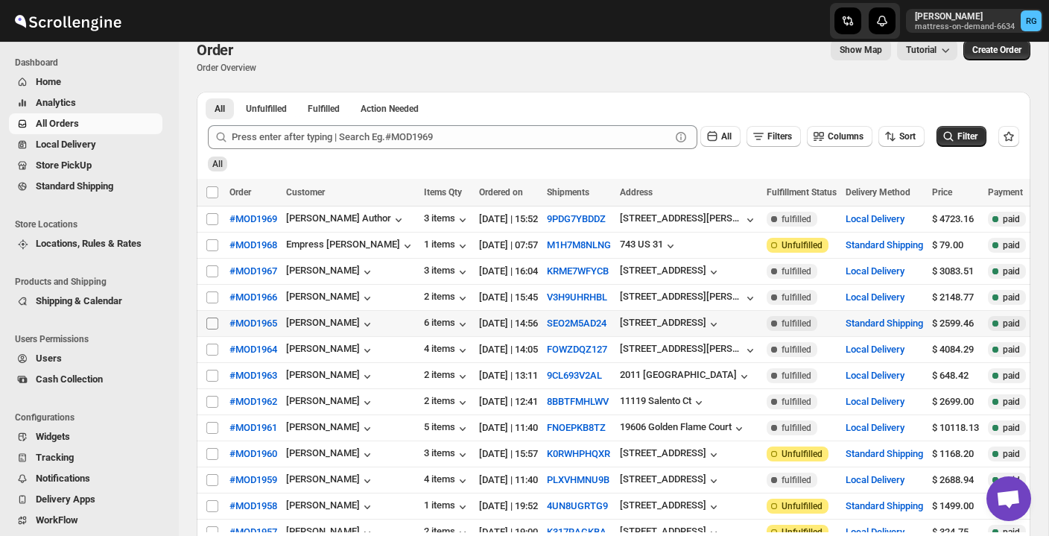
click at [214, 325] on input "Select order" at bounding box center [212, 323] width 12 height 12
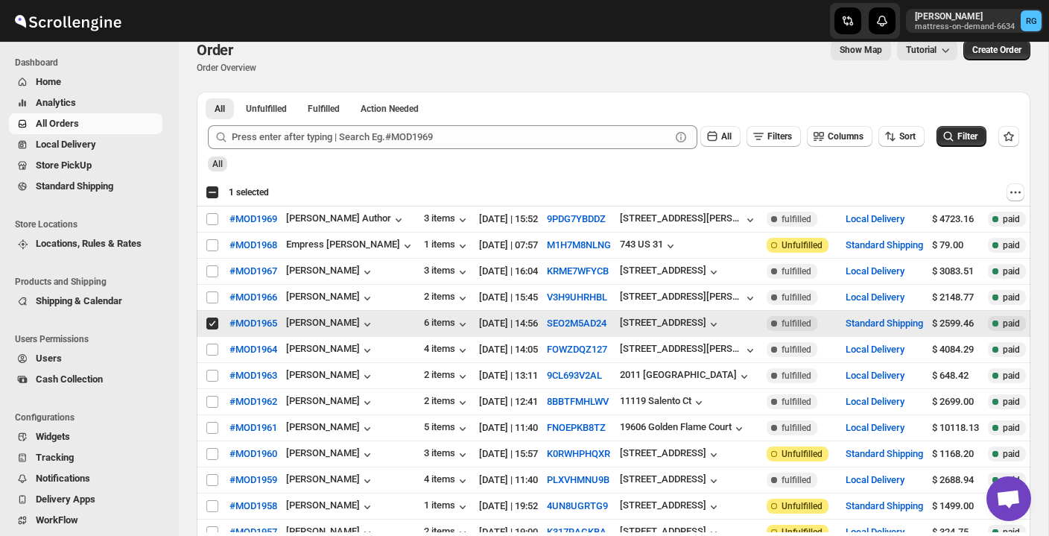
click at [214, 325] on input "Select order" at bounding box center [212, 323] width 12 height 12
checkbox input "false"
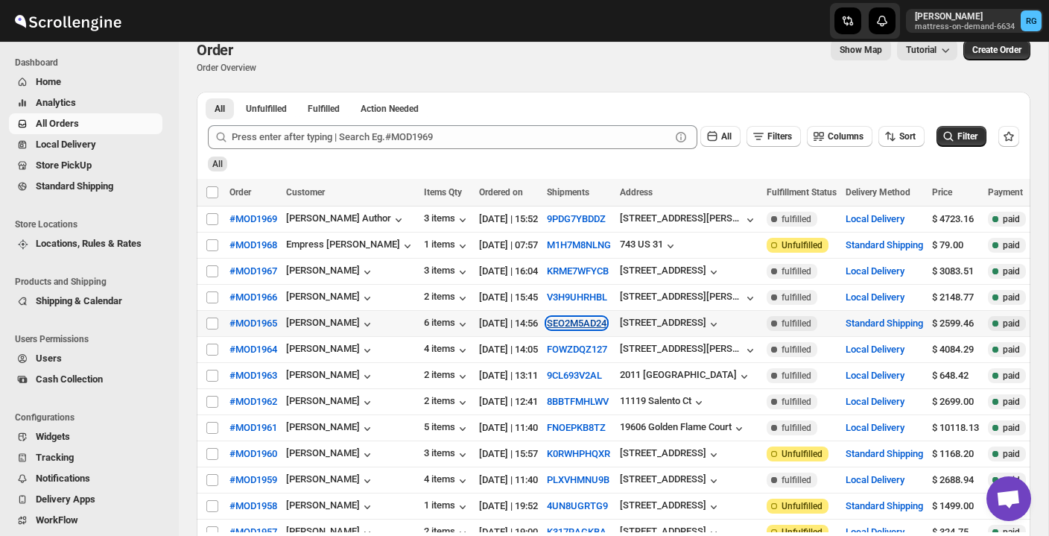
click at [600, 322] on button "SEO2M5AD24" at bounding box center [577, 322] width 60 height 11
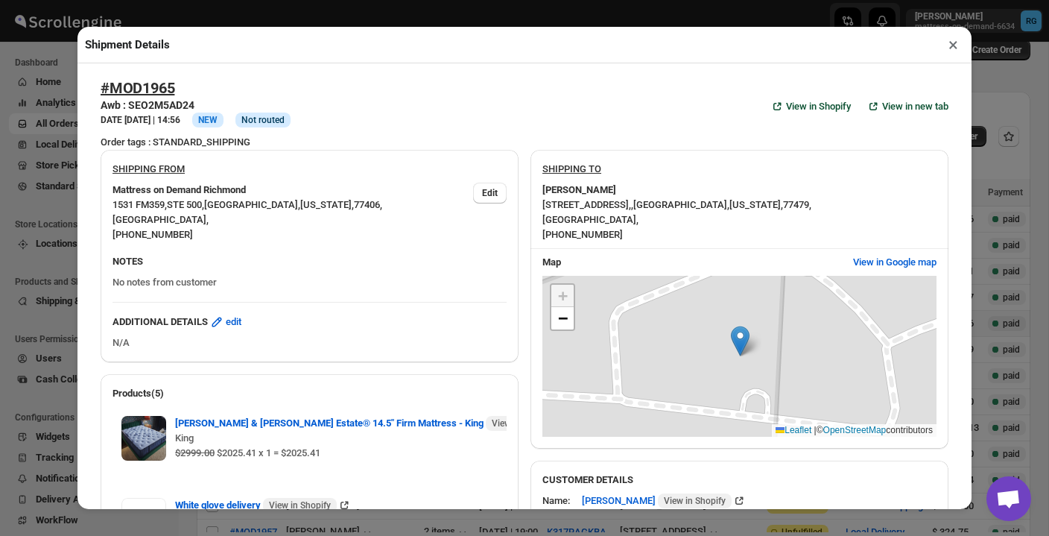
scroll to position [0, 0]
click at [956, 45] on button "×" at bounding box center [953, 44] width 22 height 21
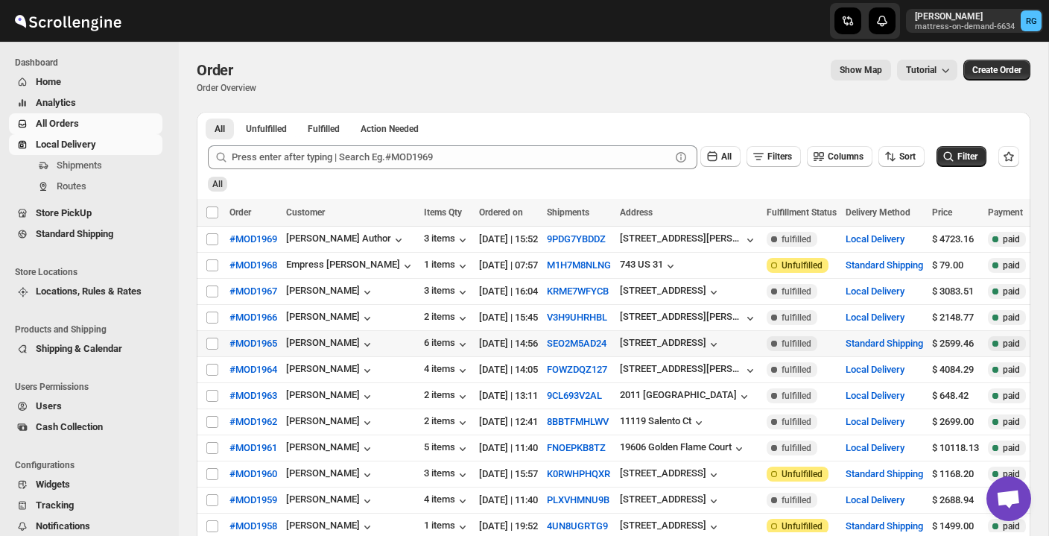
click at [112, 144] on span "Local Delivery" at bounding box center [98, 144] width 124 height 15
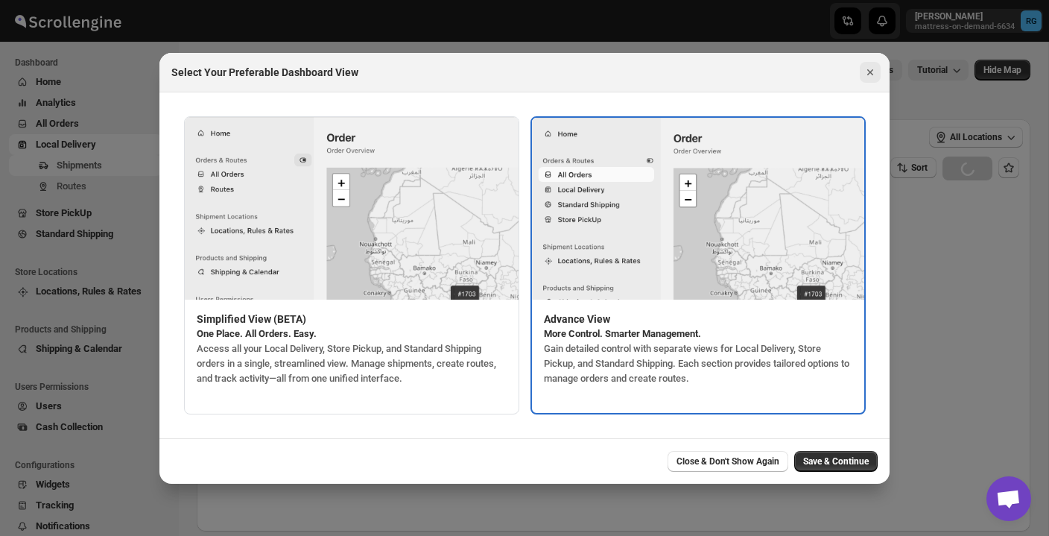
click at [874, 72] on icon "Close" at bounding box center [869, 72] width 15 height 15
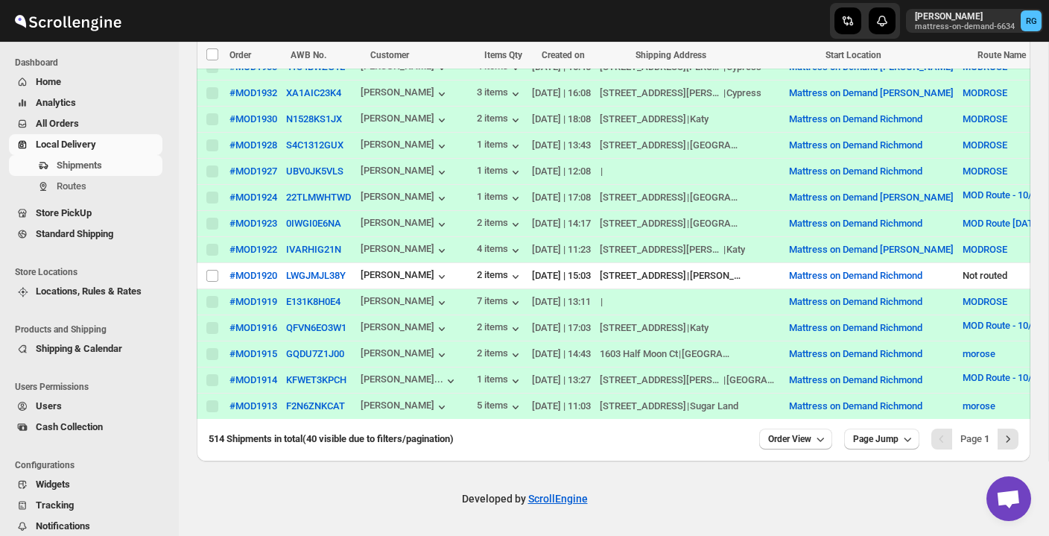
scroll to position [1028, 0]
click at [1004, 433] on icon "Next" at bounding box center [1007, 438] width 15 height 15
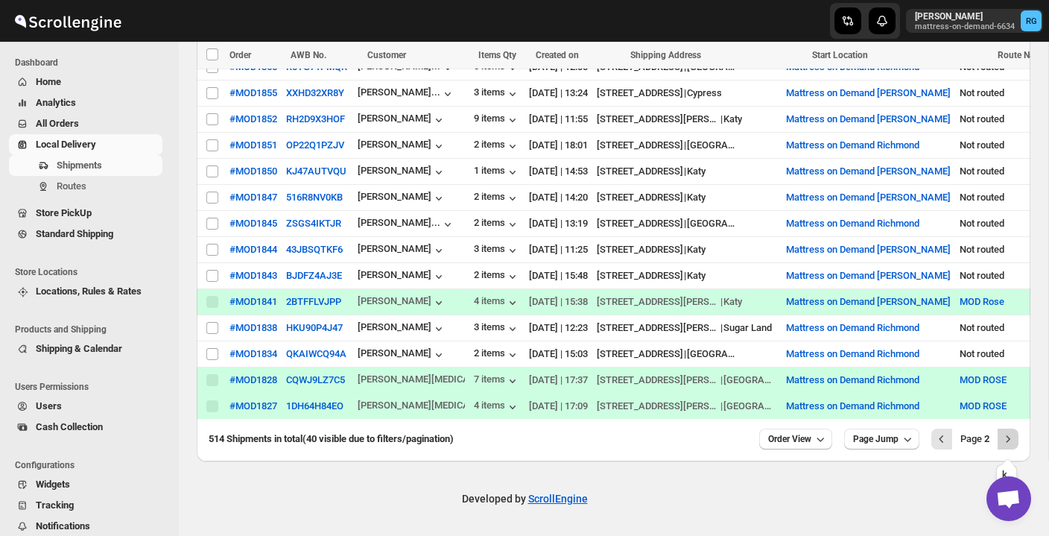
click at [1005, 445] on icon "Next" at bounding box center [1007, 438] width 15 height 15
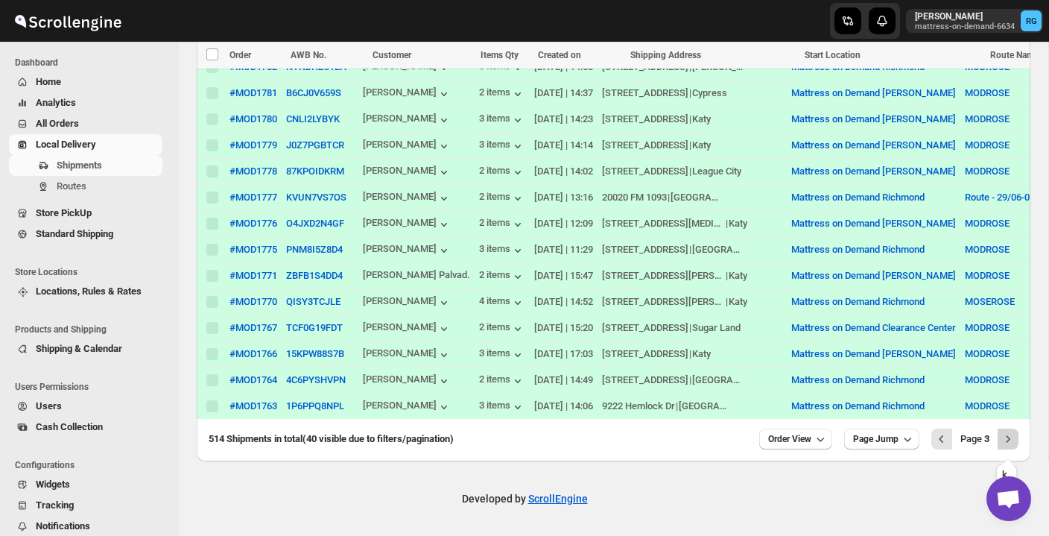
click at [1011, 433] on icon "Next" at bounding box center [1007, 438] width 15 height 15
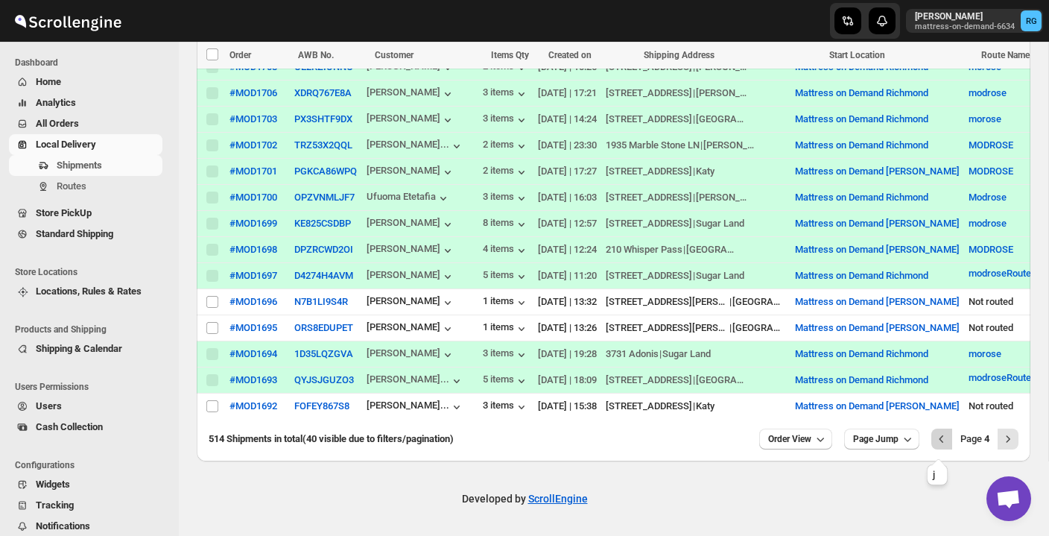
click at [939, 433] on icon "Previous" at bounding box center [941, 438] width 15 height 15
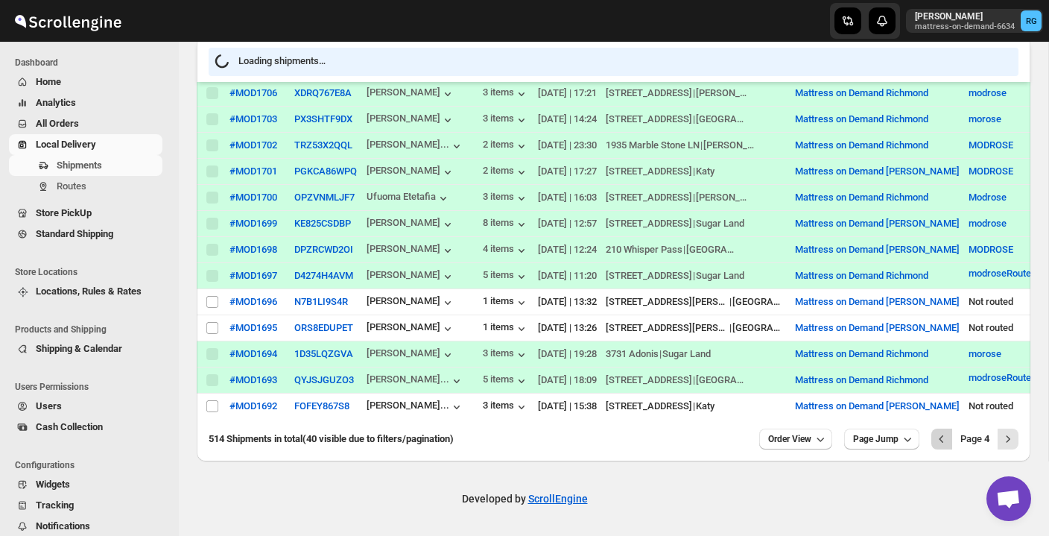
click at [938, 433] on icon "Previous" at bounding box center [941, 438] width 15 height 15
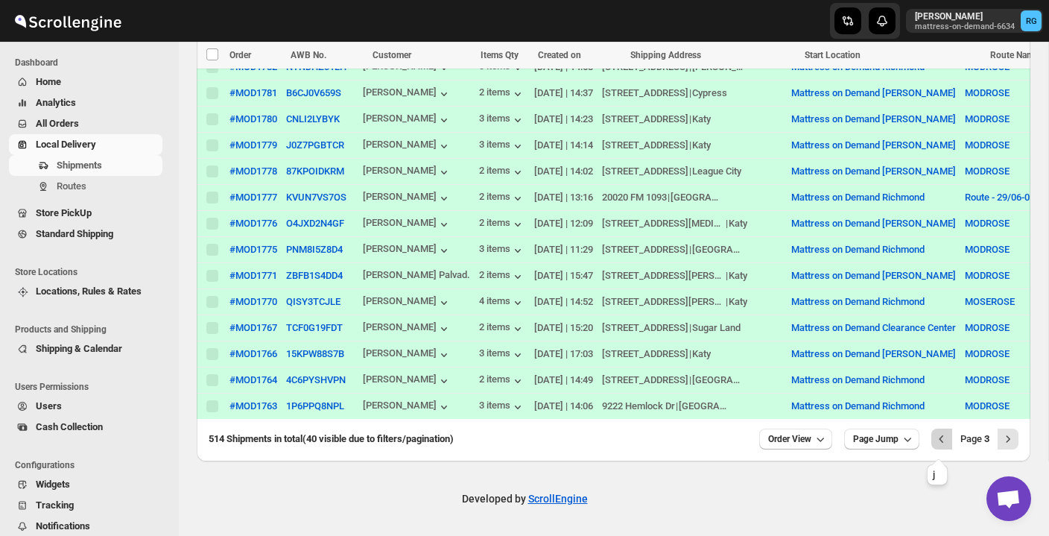
click at [940, 432] on icon "Previous" at bounding box center [941, 438] width 15 height 15
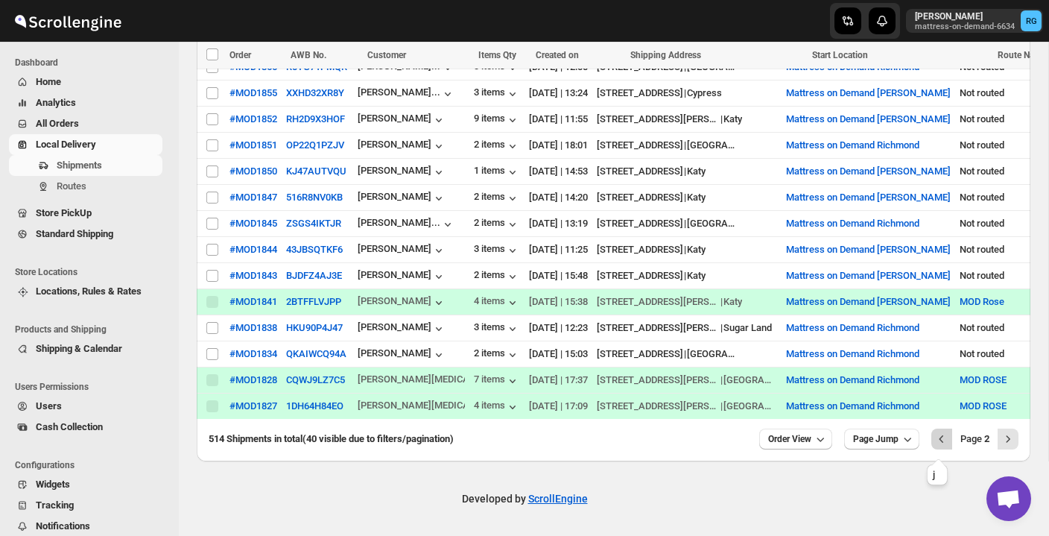
click at [943, 438] on icon "Previous" at bounding box center [941, 438] width 15 height 15
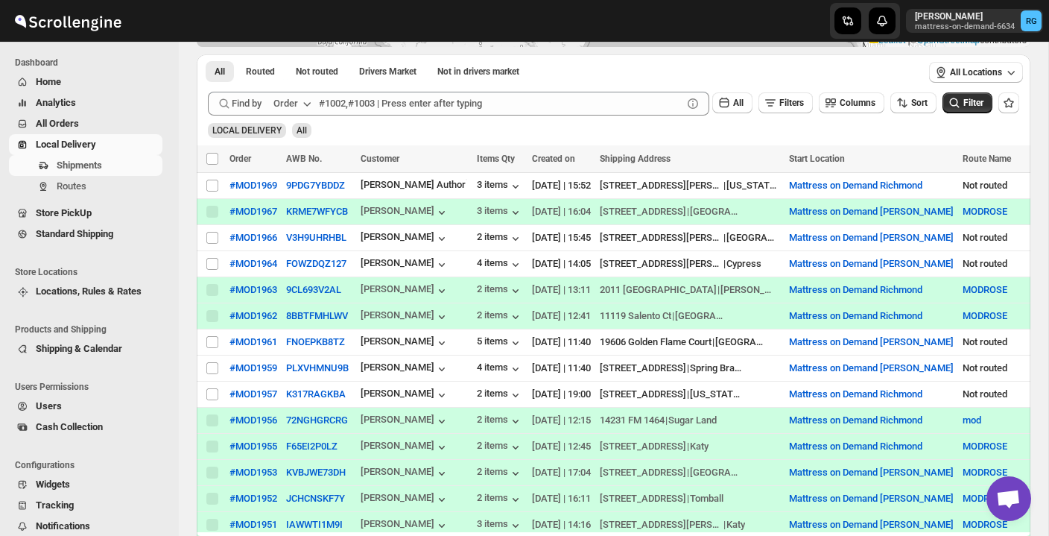
scroll to position [227, 0]
